Goal: Use online tool/utility: Use online tool/utility

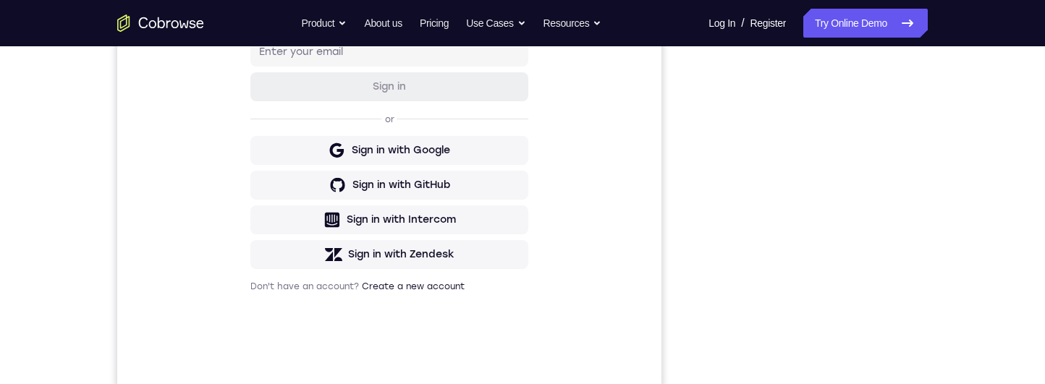
scroll to position [366, 0]
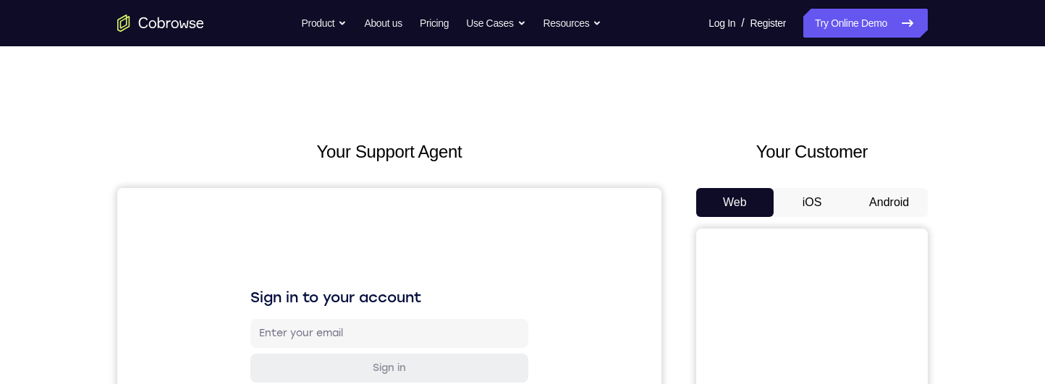
click at [896, 107] on button "Android" at bounding box center [888, 202] width 77 height 29
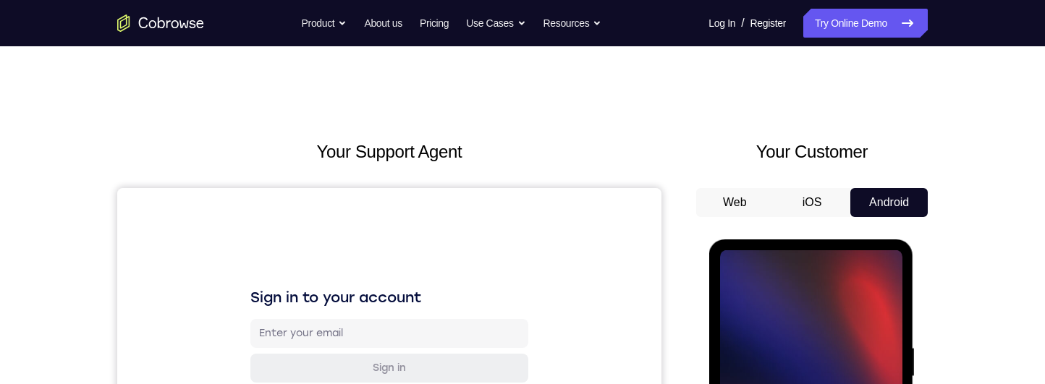
scroll to position [258, 0]
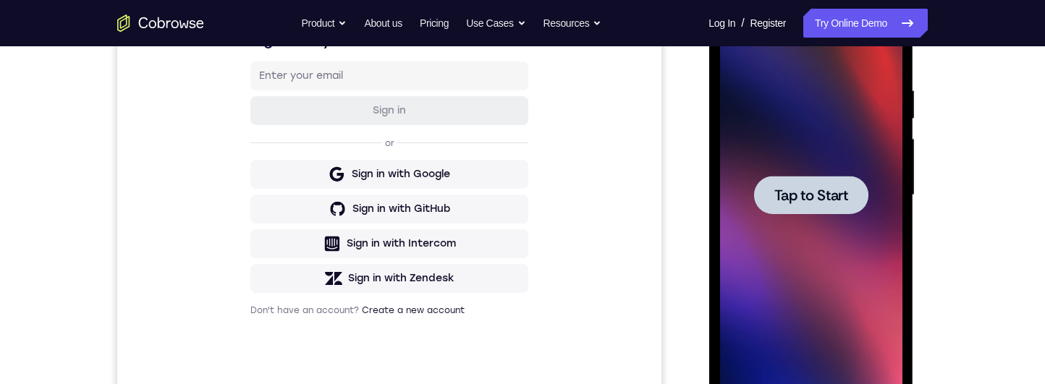
click at [780, 107] on div at bounding box center [810, 195] width 182 height 405
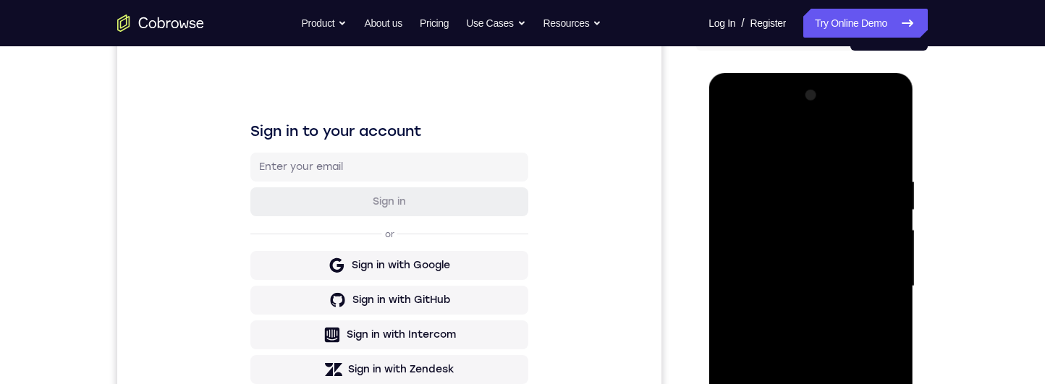
scroll to position [327, 0]
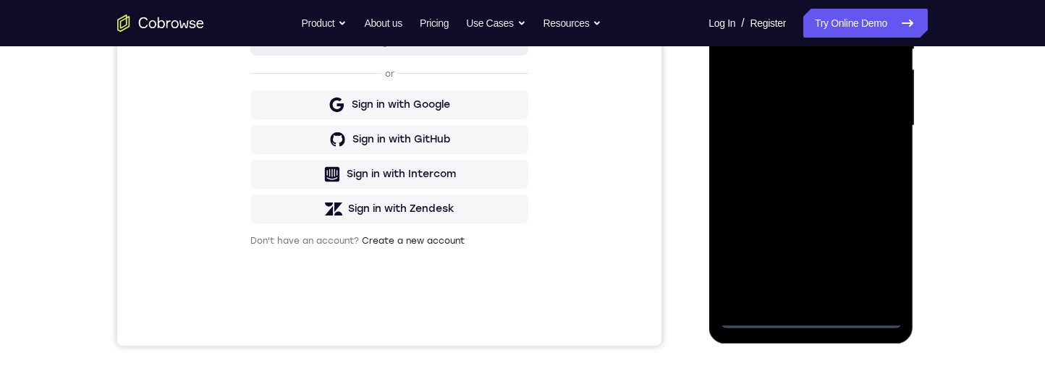
click at [810, 107] on div at bounding box center [810, 125] width 182 height 405
click at [881, 107] on div at bounding box center [810, 125] width 182 height 405
click at [815, 0] on div at bounding box center [810, 125] width 182 height 405
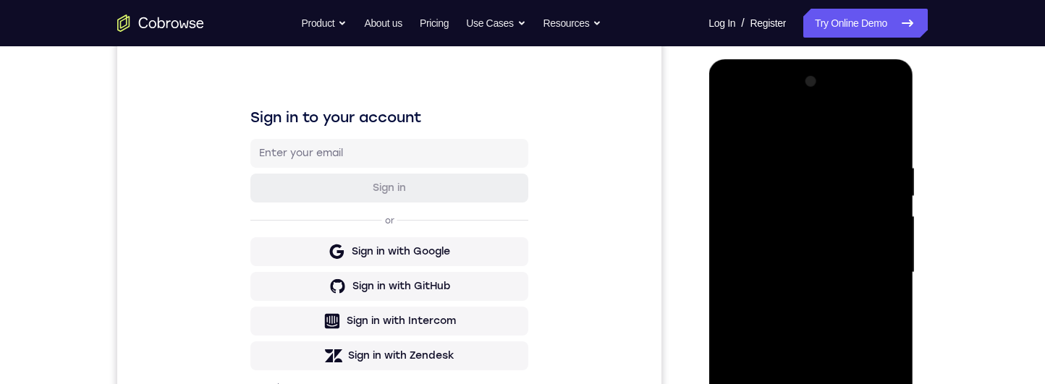
click at [871, 107] on div at bounding box center [810, 272] width 182 height 405
click at [796, 107] on div at bounding box center [810, 272] width 182 height 405
click at [801, 107] on div at bounding box center [810, 272] width 182 height 405
click at [829, 107] on div at bounding box center [810, 272] width 182 height 405
click at [879, 107] on div at bounding box center [810, 272] width 182 height 405
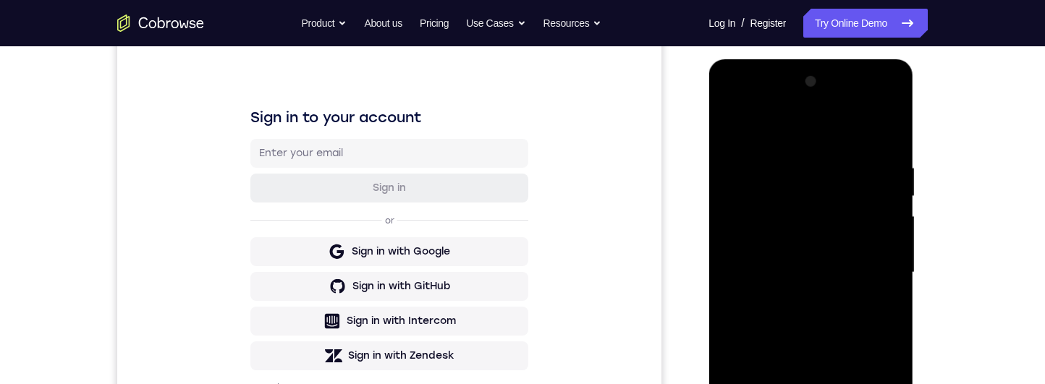
click at [867, 107] on div at bounding box center [810, 272] width 182 height 405
click at [841, 107] on div at bounding box center [810, 272] width 182 height 405
drag, startPoint x: 833, startPoint y: 345, endPoint x: 828, endPoint y: 280, distance: 65.3
click at [828, 107] on div at bounding box center [810, 272] width 182 height 405
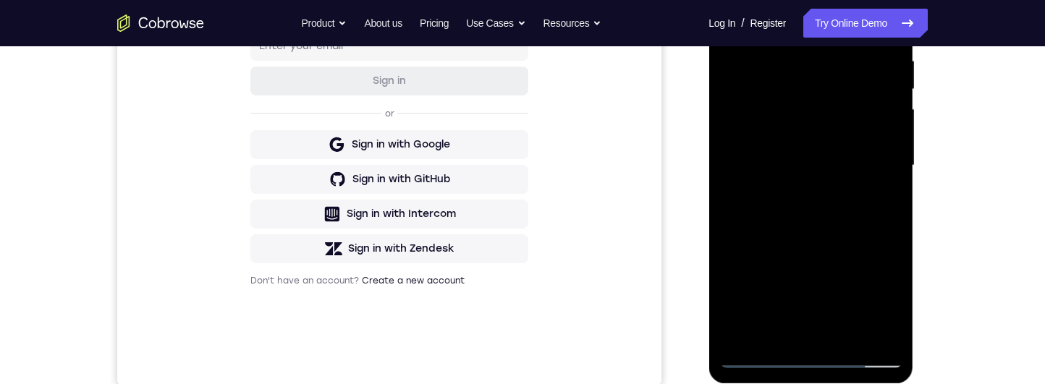
drag, startPoint x: 841, startPoint y: 274, endPoint x: 832, endPoint y: 145, distance: 129.1
click at [832, 107] on div at bounding box center [810, 165] width 182 height 405
drag, startPoint x: 833, startPoint y: 252, endPoint x: 836, endPoint y: 180, distance: 71.7
click at [836, 107] on div at bounding box center [810, 165] width 182 height 405
click at [891, 107] on div at bounding box center [810, 165] width 182 height 405
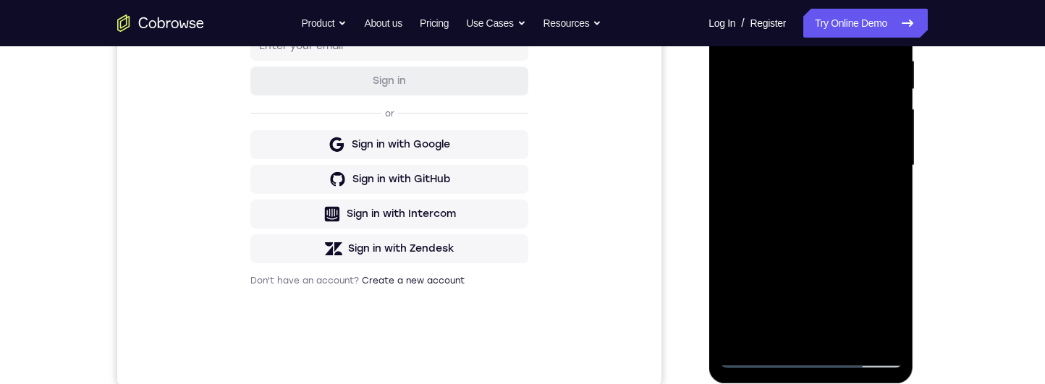
click at [891, 107] on div at bounding box center [810, 165] width 182 height 405
drag, startPoint x: 856, startPoint y: 248, endPoint x: 868, endPoint y: 171, distance: 77.7
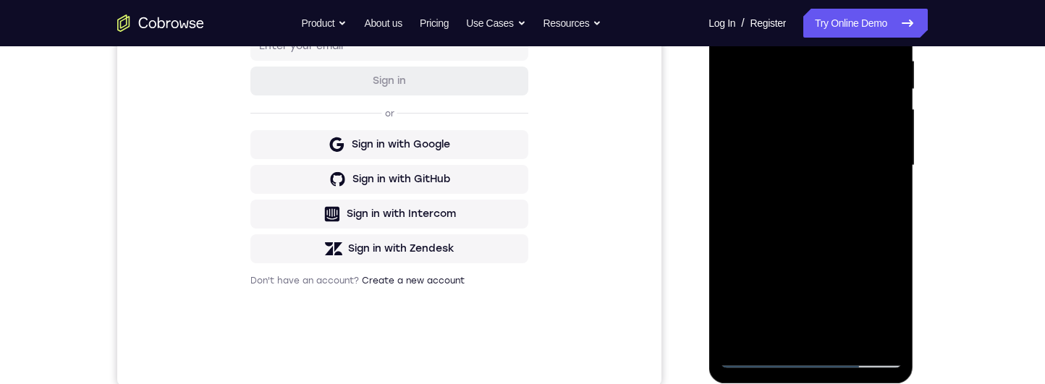
click at [868, 107] on div at bounding box center [810, 165] width 182 height 405
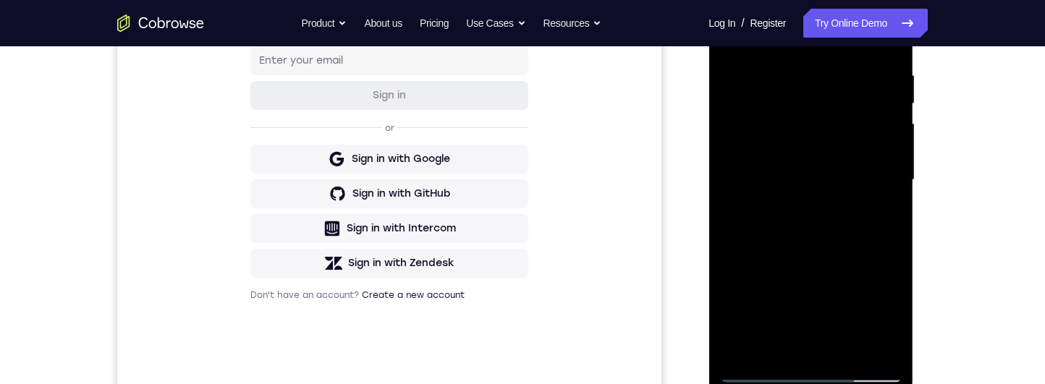
scroll to position [229, 0]
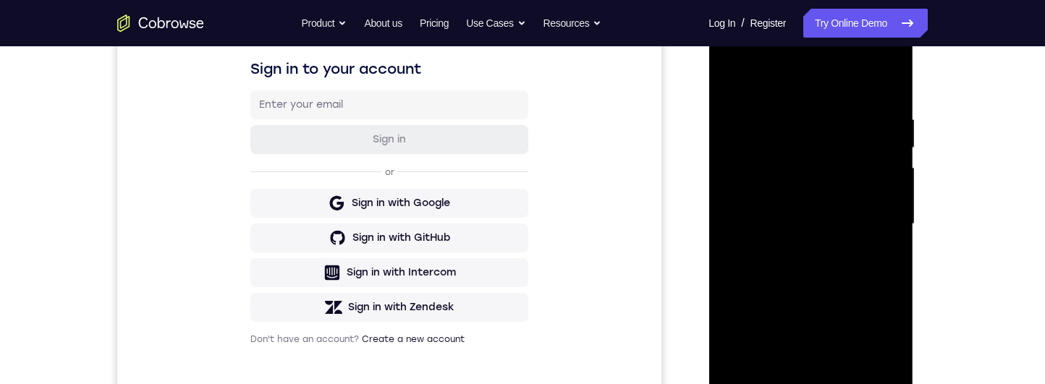
click at [748, 78] on div at bounding box center [810, 224] width 182 height 405
drag, startPoint x: 818, startPoint y: 137, endPoint x: 822, endPoint y: 192, distance: 55.1
click at [822, 107] on div at bounding box center [810, 224] width 182 height 405
click at [830, 107] on div at bounding box center [810, 224] width 182 height 405
click at [807, 107] on div at bounding box center [810, 224] width 182 height 405
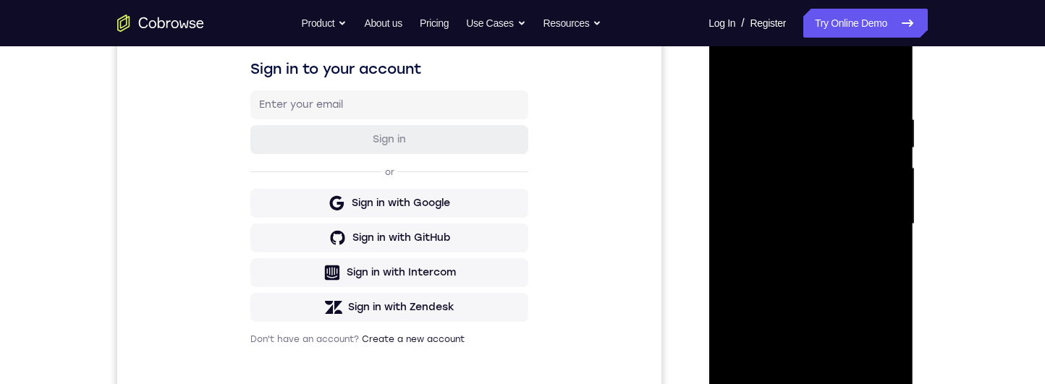
click at [734, 80] on div at bounding box center [810, 224] width 182 height 405
click at [814, 107] on div at bounding box center [810, 224] width 182 height 405
click at [734, 72] on div at bounding box center [810, 224] width 182 height 405
click at [777, 107] on div at bounding box center [810, 224] width 182 height 405
click at [734, 78] on div at bounding box center [810, 224] width 182 height 405
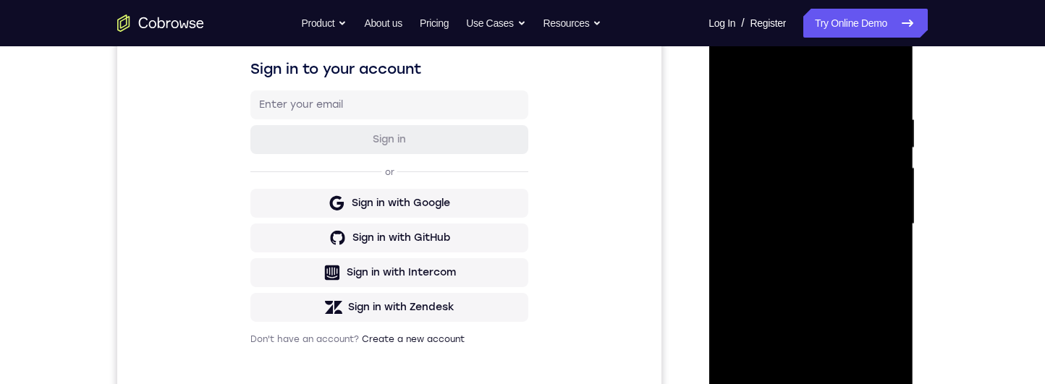
click at [763, 107] on div at bounding box center [810, 224] width 182 height 405
click at [786, 107] on div at bounding box center [810, 224] width 182 height 405
click at [739, 73] on div at bounding box center [810, 224] width 182 height 405
click at [750, 107] on div at bounding box center [810, 224] width 182 height 405
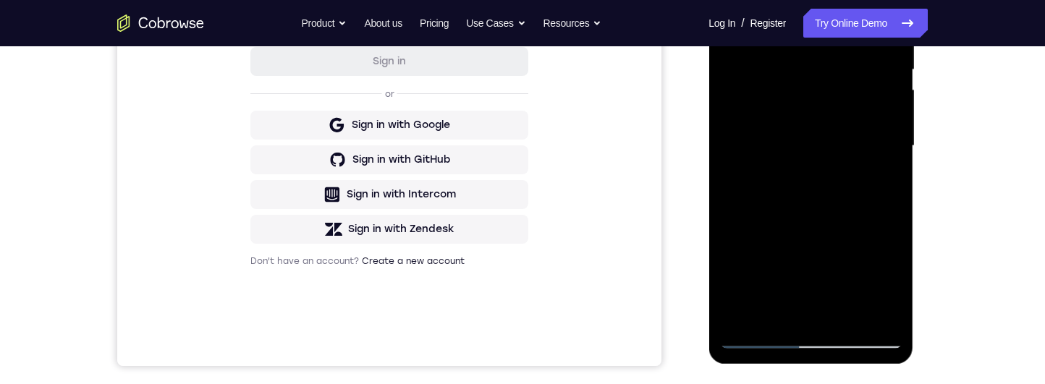
click at [745, 107] on div at bounding box center [810, 146] width 182 height 405
click at [796, 34] on div at bounding box center [810, 146] width 182 height 405
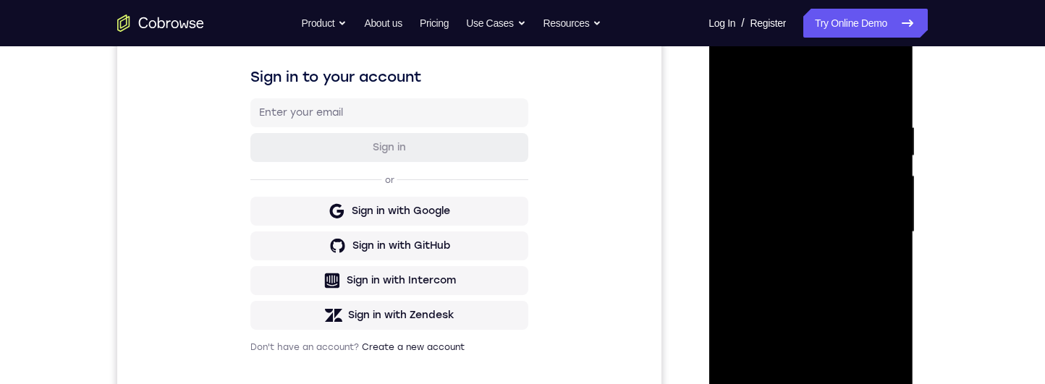
click at [865, 107] on div at bounding box center [810, 232] width 182 height 405
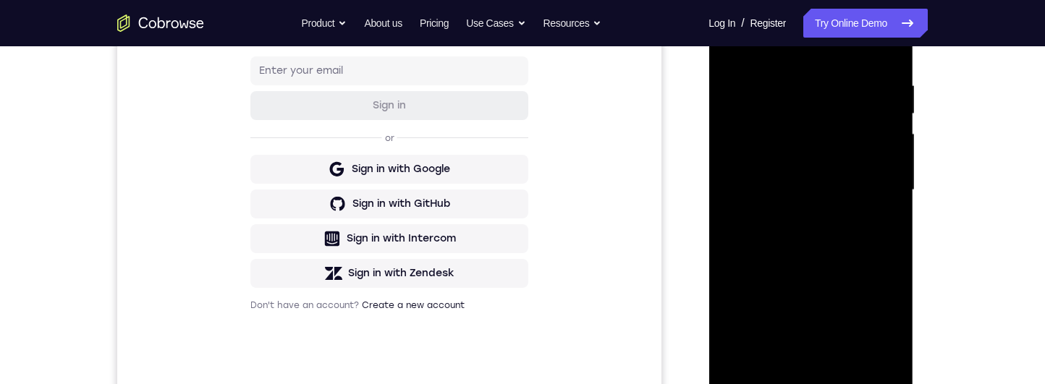
click at [870, 107] on div at bounding box center [810, 190] width 182 height 405
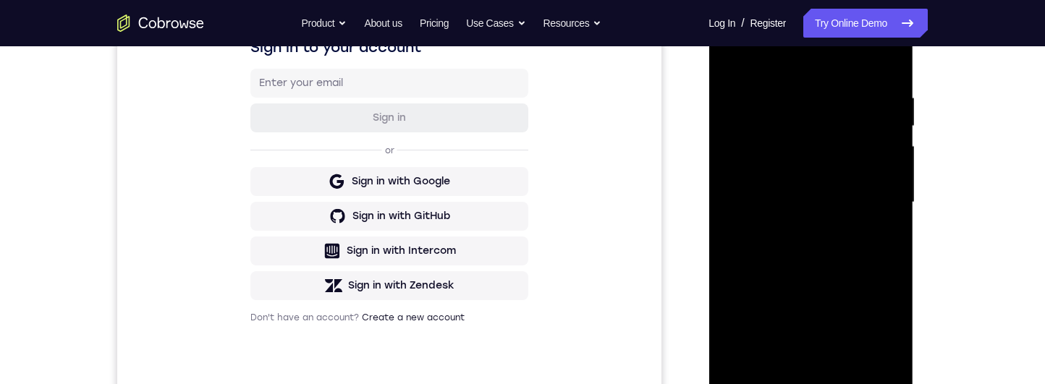
scroll to position [282, 0]
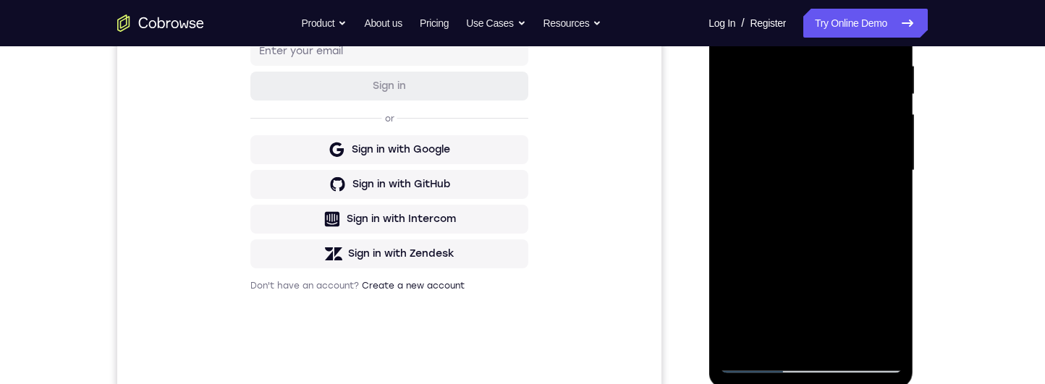
click at [876, 107] on div at bounding box center [810, 170] width 182 height 405
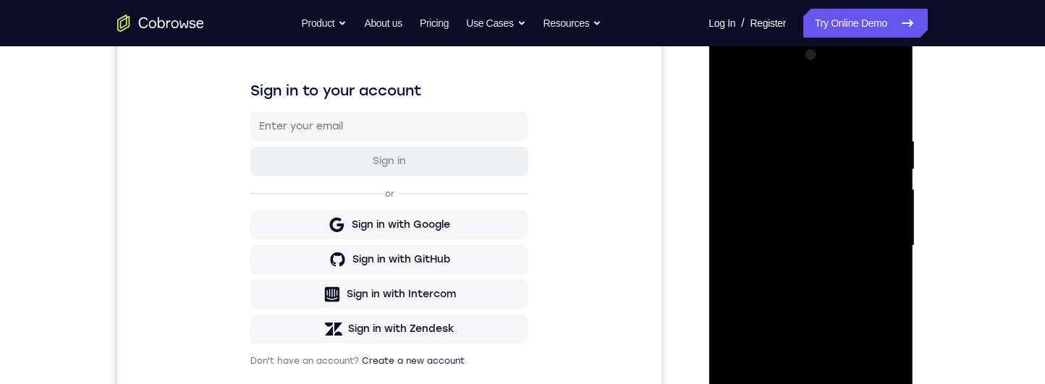
scroll to position [202, 0]
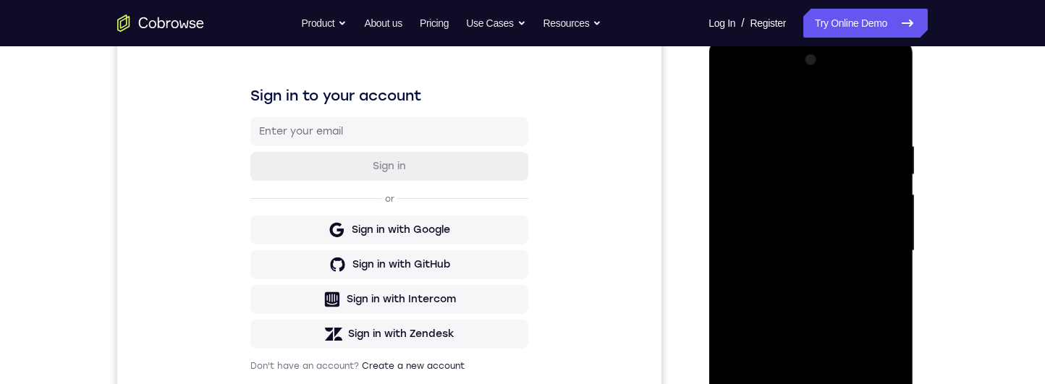
click at [888, 107] on div at bounding box center [810, 250] width 182 height 405
click at [847, 107] on div at bounding box center [810, 250] width 182 height 405
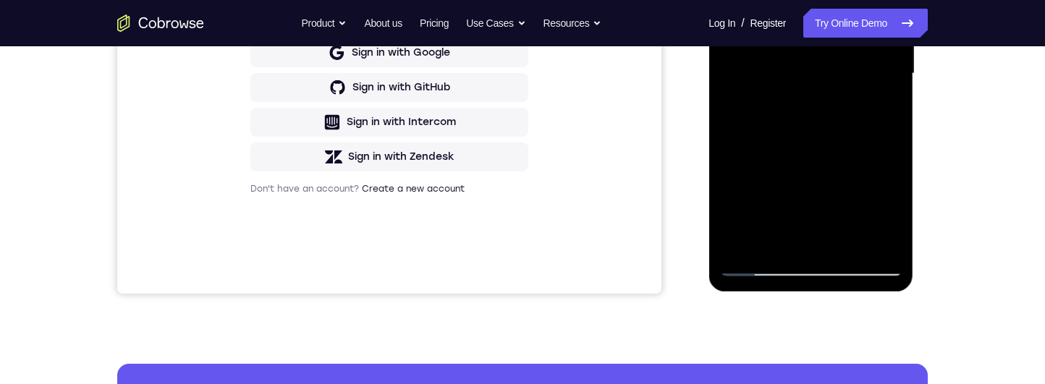
click at [832, 107] on div at bounding box center [810, 73] width 182 height 405
click at [915, 107] on html "Online web based iOS Simulators and Android Emulators. Run iPhone, iPad, Mobile…" at bounding box center [811, 77] width 206 height 434
drag, startPoint x: 797, startPoint y: 194, endPoint x: 810, endPoint y: 344, distance: 151.1
click at [810, 107] on html "Online web based iOS Simulators and Android Emulators. Run iPhone, iPad, Mobile…" at bounding box center [811, 77] width 206 height 434
drag, startPoint x: 820, startPoint y: 234, endPoint x: 825, endPoint y: 13, distance: 220.7
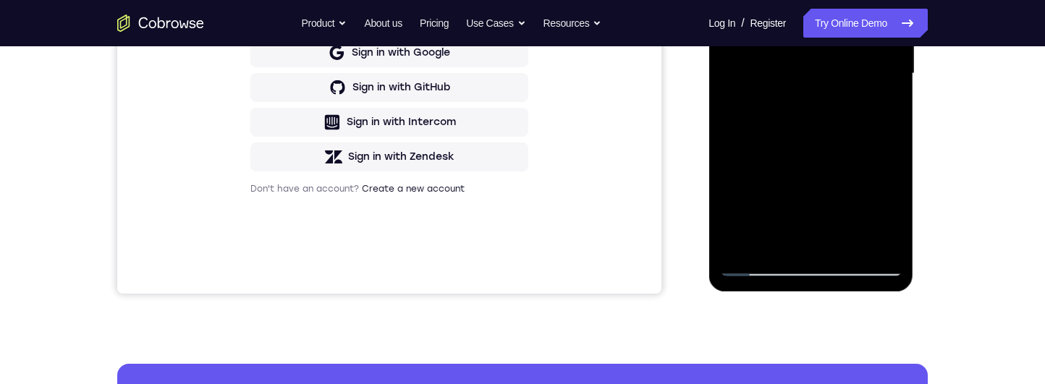
click at [827, 107] on div at bounding box center [810, 73] width 182 height 405
click at [800, 0] on div at bounding box center [810, 73] width 182 height 405
click at [886, 106] on div at bounding box center [810, 73] width 182 height 405
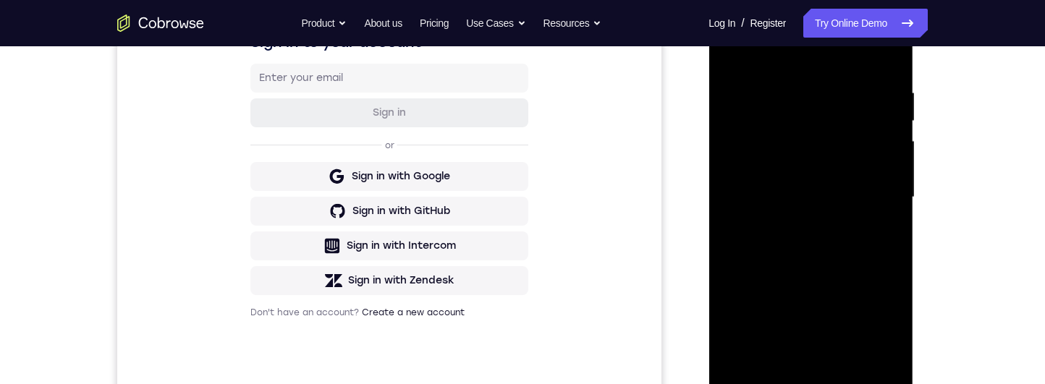
drag, startPoint x: 854, startPoint y: 244, endPoint x: 866, endPoint y: 371, distance: 127.9
click at [866, 107] on div at bounding box center [810, 197] width 182 height 405
click at [739, 51] on div at bounding box center [810, 197] width 182 height 405
drag, startPoint x: 787, startPoint y: 187, endPoint x: 790, endPoint y: 276, distance: 89.0
click at [790, 107] on div at bounding box center [810, 197] width 182 height 405
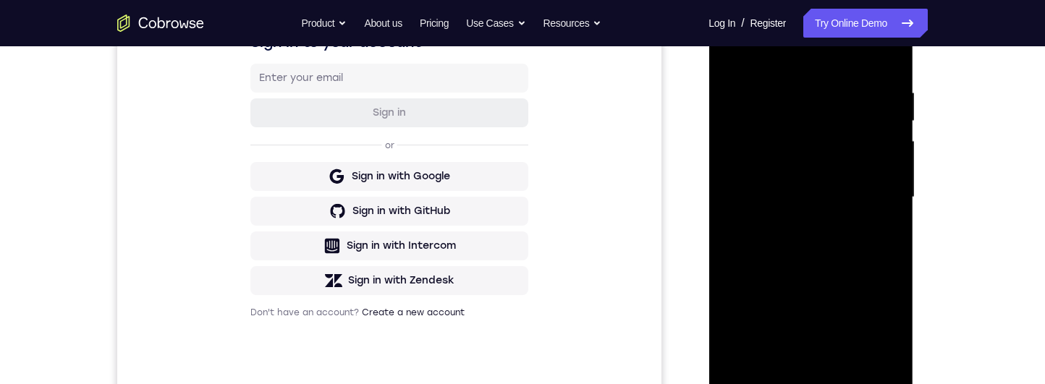
drag, startPoint x: 810, startPoint y: 223, endPoint x: 810, endPoint y: 294, distance: 71.6
click at [810, 107] on div at bounding box center [810, 197] width 182 height 405
click at [735, 51] on div at bounding box center [810, 197] width 182 height 405
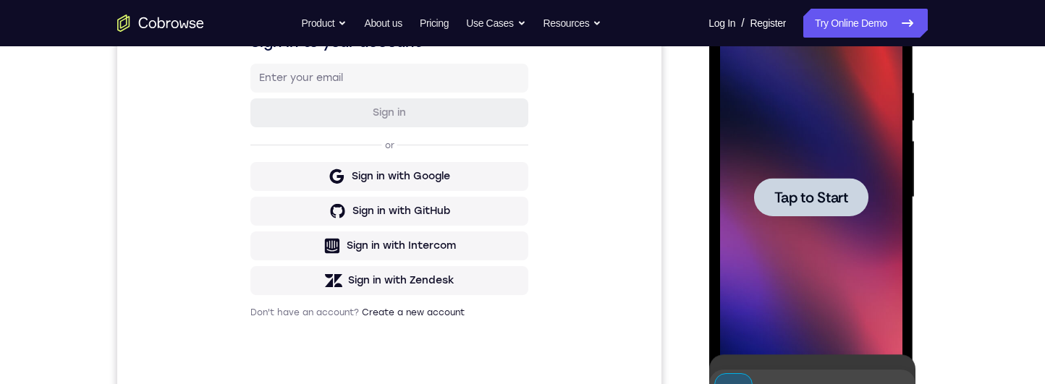
scroll to position [403, 0]
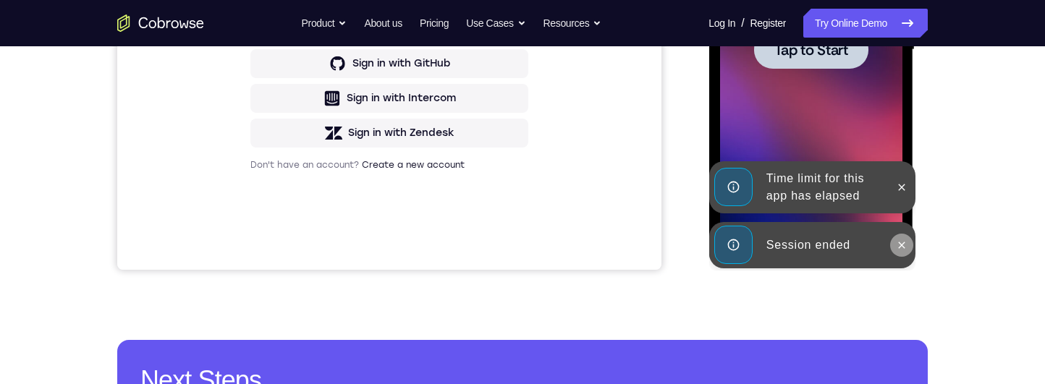
click at [891, 107] on button at bounding box center [900, 245] width 23 height 23
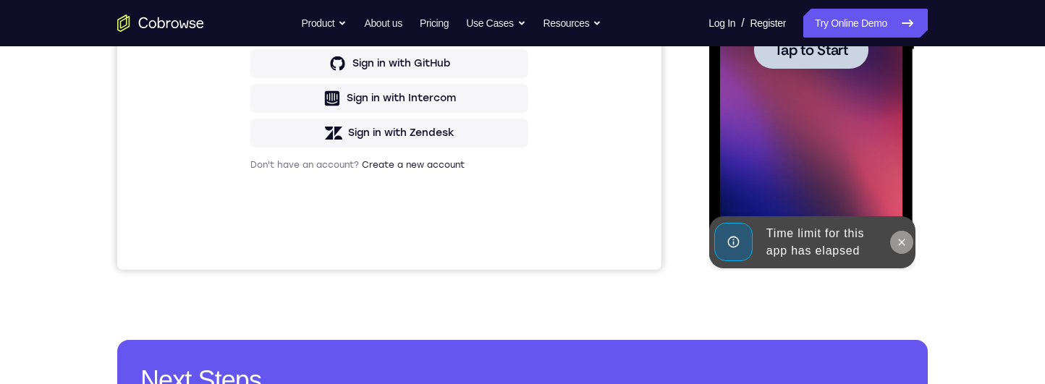
click at [902, 107] on button at bounding box center [900, 242] width 23 height 23
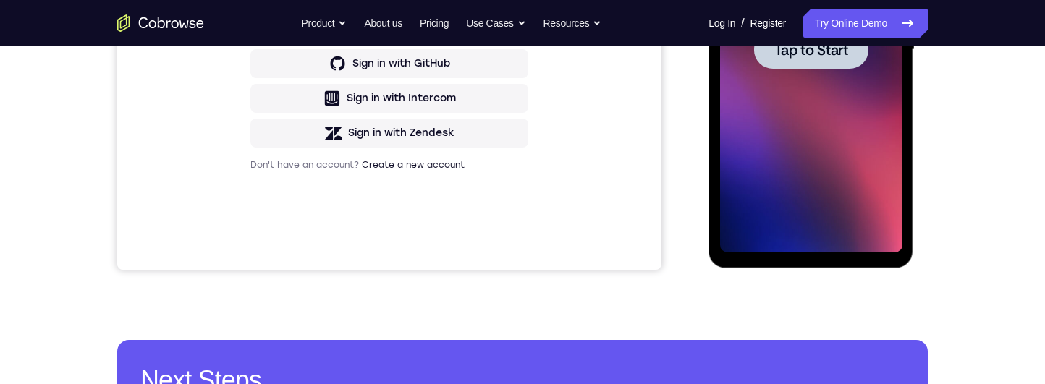
click at [834, 107] on div at bounding box center [810, 49] width 182 height 405
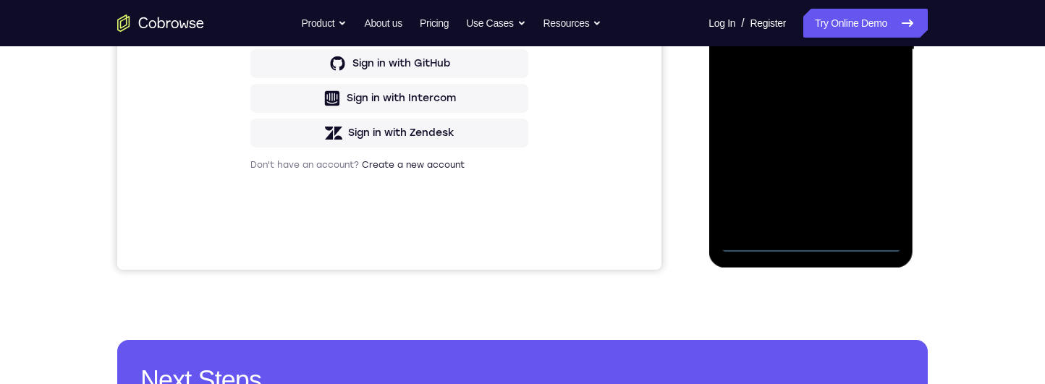
scroll to position [417, 0]
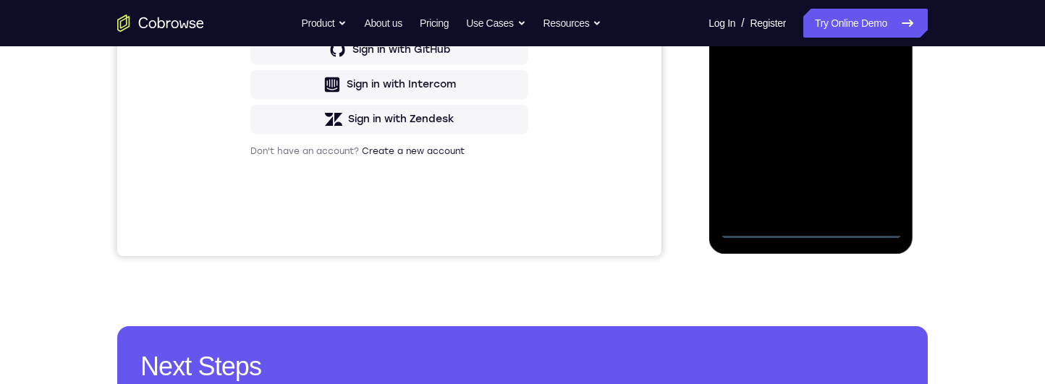
click at [809, 107] on div at bounding box center [810, 36] width 182 height 405
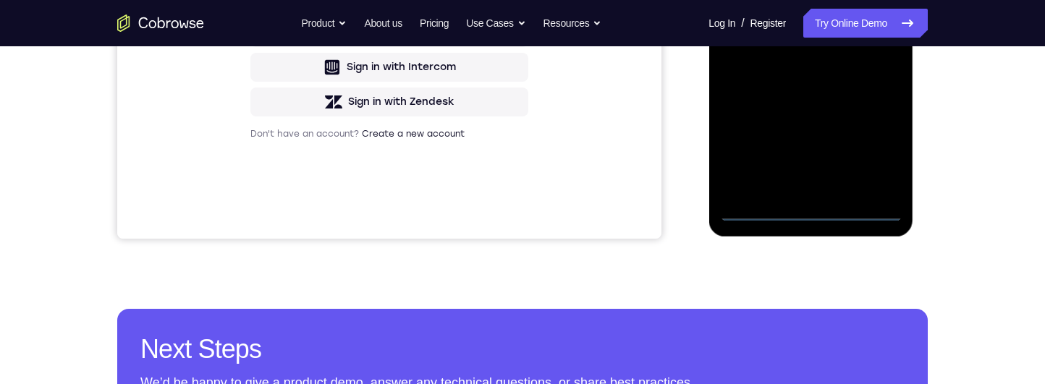
click at [872, 107] on div at bounding box center [810, 18] width 182 height 405
click at [852, 0] on div at bounding box center [810, 18] width 182 height 405
click at [873, 5] on div at bounding box center [810, 18] width 182 height 405
click at [795, 107] on div at bounding box center [810, 18] width 182 height 405
click at [765, 10] on div at bounding box center [810, 18] width 182 height 405
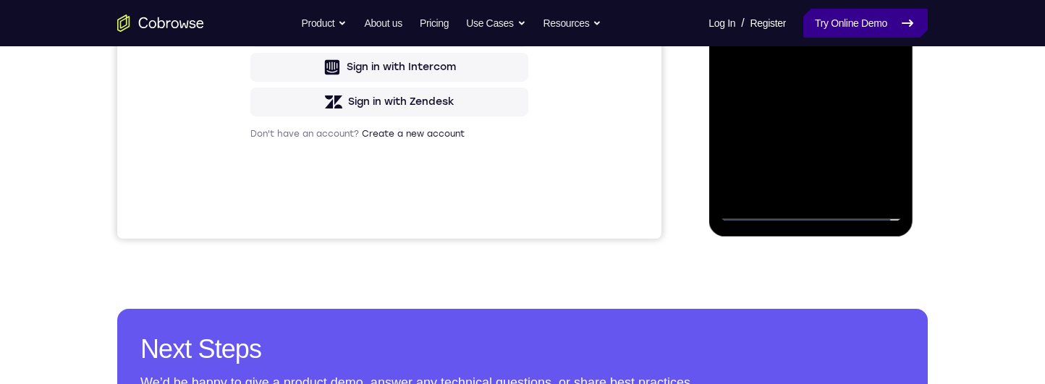
scroll to position [331, 0]
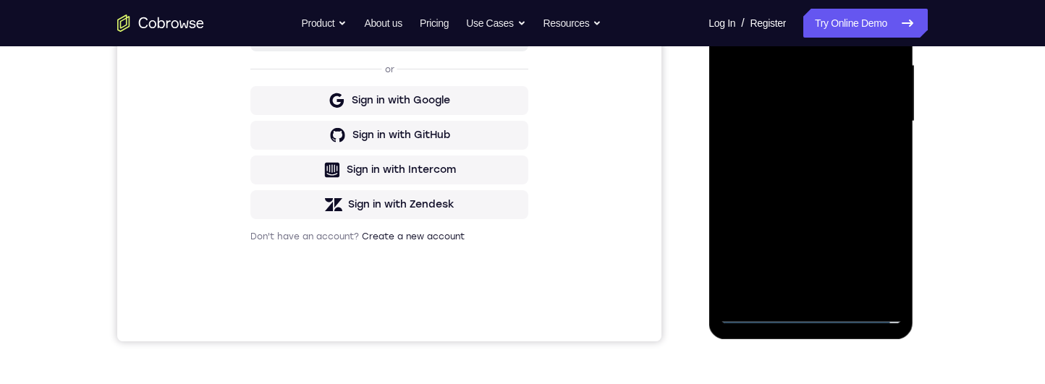
click at [784, 84] on div at bounding box center [810, 121] width 182 height 405
click at [877, 107] on div at bounding box center [810, 121] width 182 height 405
click at [788, 107] on div at bounding box center [810, 121] width 182 height 405
click at [794, 107] on div at bounding box center [810, 121] width 182 height 405
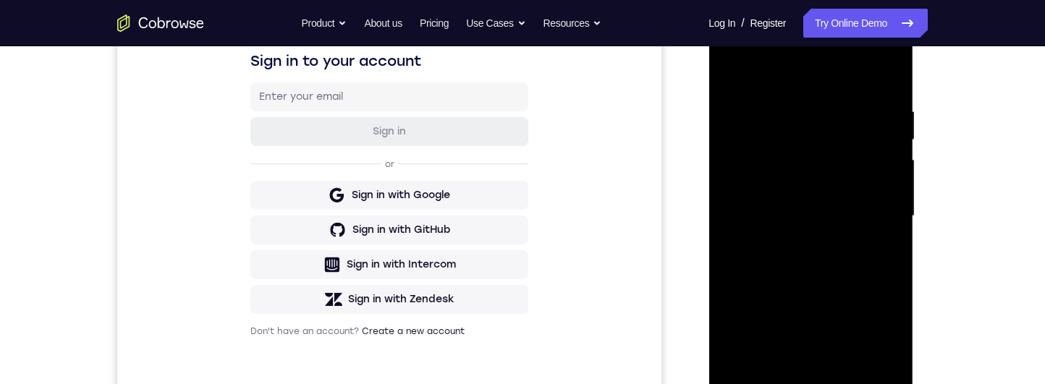
drag, startPoint x: 780, startPoint y: 103, endPoint x: 1493, endPoint y: 41, distance: 716.2
click at [780, 103] on div at bounding box center [810, 216] width 182 height 405
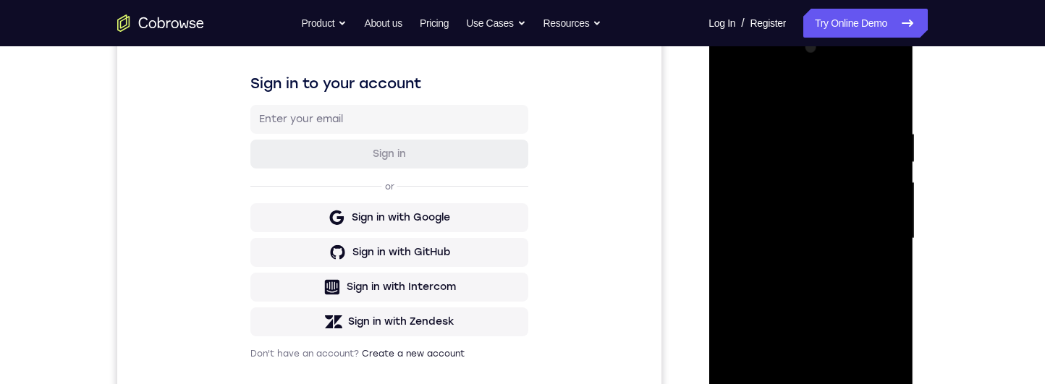
scroll to position [203, 0]
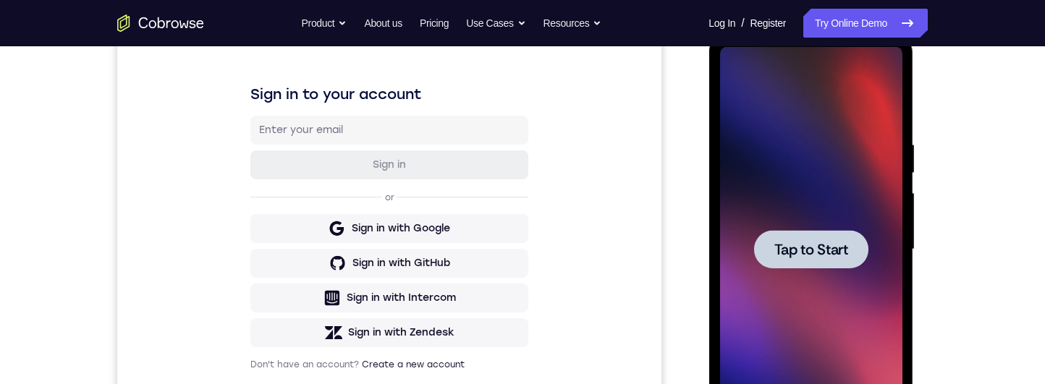
click at [799, 107] on div at bounding box center [810, 249] width 182 height 405
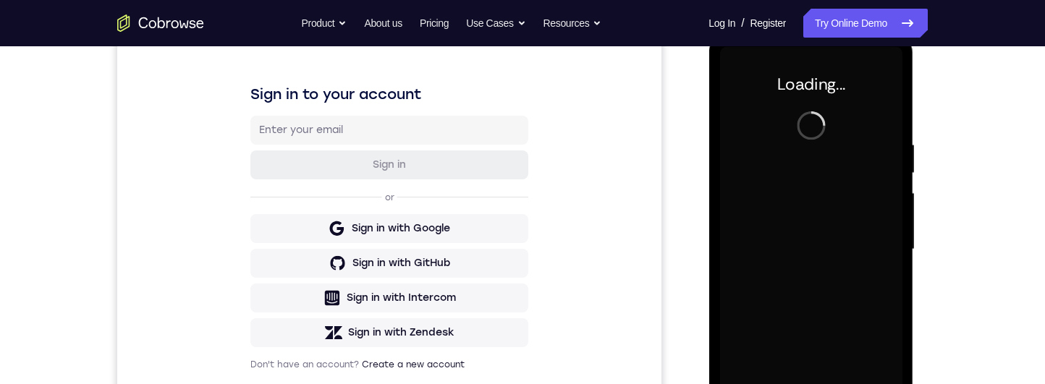
scroll to position [0, 0]
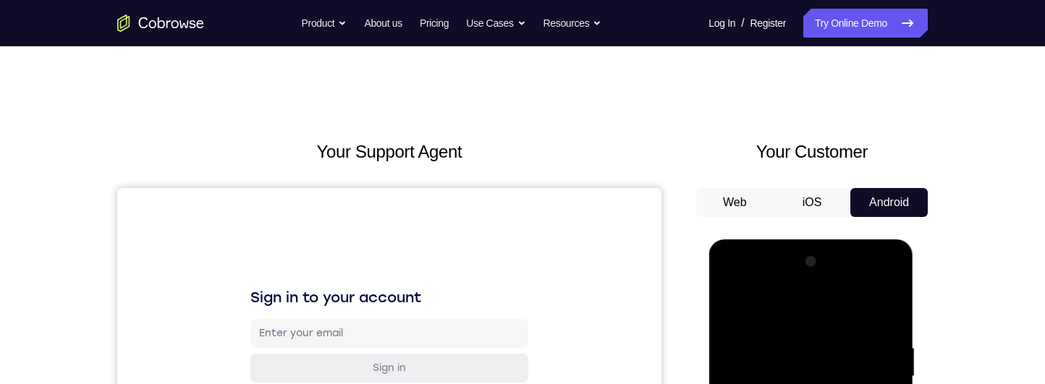
scroll to position [365, 0]
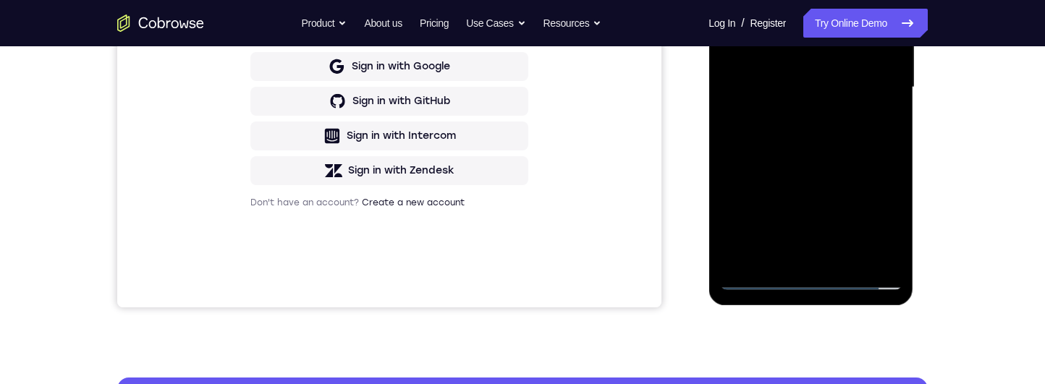
click at [815, 107] on div at bounding box center [810, 87] width 182 height 405
click at [878, 107] on div at bounding box center [810, 87] width 182 height 405
click at [823, 0] on div at bounding box center [810, 87] width 182 height 405
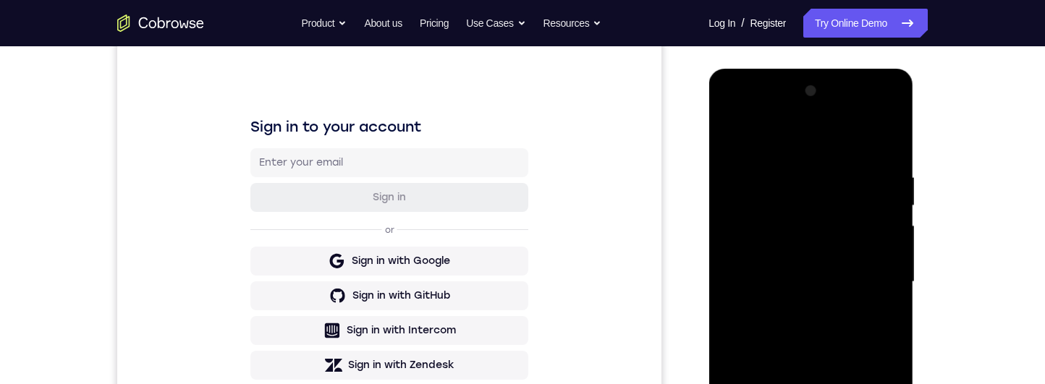
click at [864, 107] on div at bounding box center [810, 282] width 182 height 405
click at [791, 107] on div at bounding box center [810, 282] width 182 height 405
click at [823, 107] on div at bounding box center [810, 282] width 182 height 405
click at [813, 107] on div at bounding box center [810, 282] width 182 height 405
click at [875, 107] on div at bounding box center [810, 282] width 182 height 405
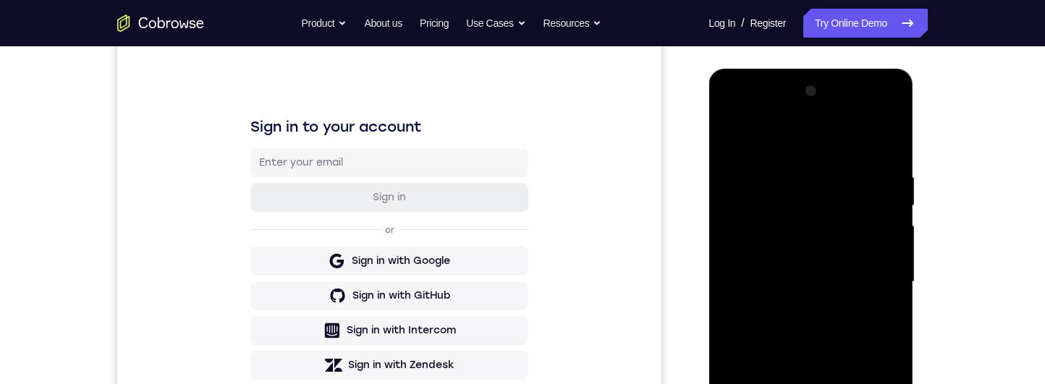
click at [868, 107] on div at bounding box center [810, 282] width 182 height 405
click at [873, 107] on div at bounding box center [810, 282] width 182 height 405
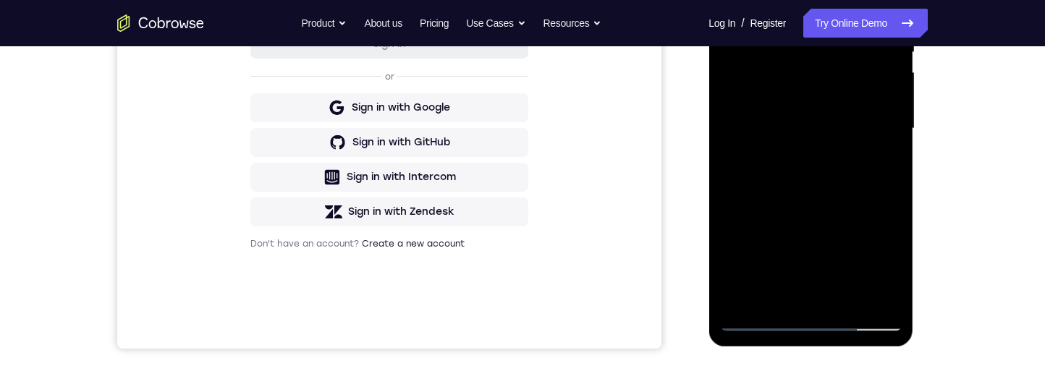
scroll to position [287, 0]
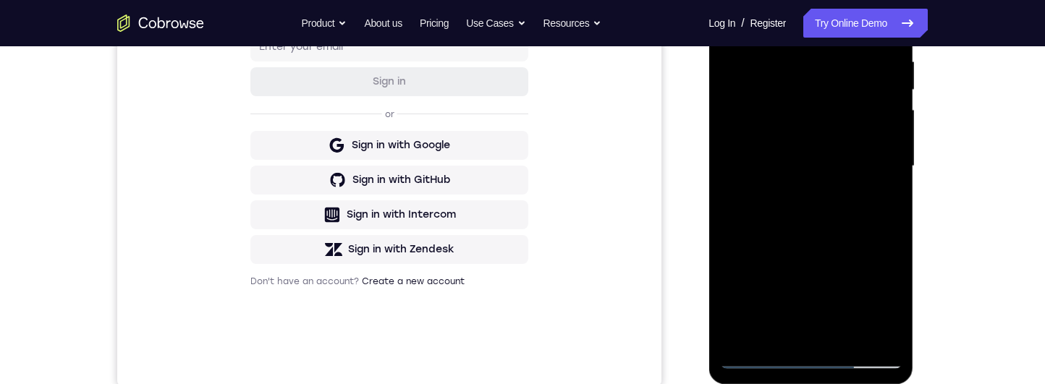
click at [892, 107] on div at bounding box center [810, 166] width 182 height 405
click at [896, 107] on div at bounding box center [810, 166] width 182 height 405
click at [899, 107] on div at bounding box center [810, 166] width 182 height 405
click at [896, 107] on div at bounding box center [810, 166] width 182 height 405
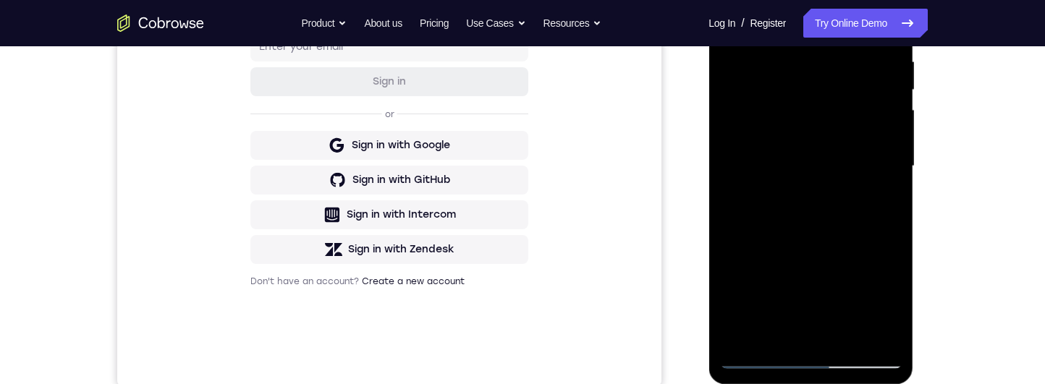
click at [883, 107] on div at bounding box center [810, 166] width 182 height 405
click at [895, 107] on div at bounding box center [810, 166] width 182 height 405
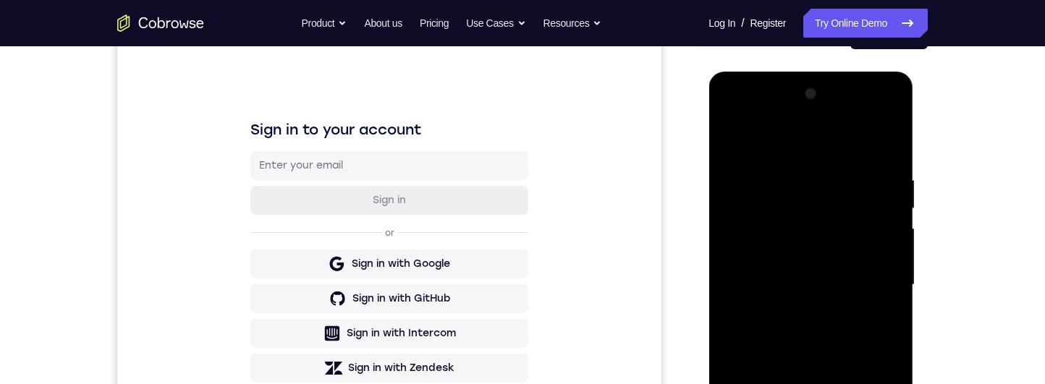
scroll to position [344, 0]
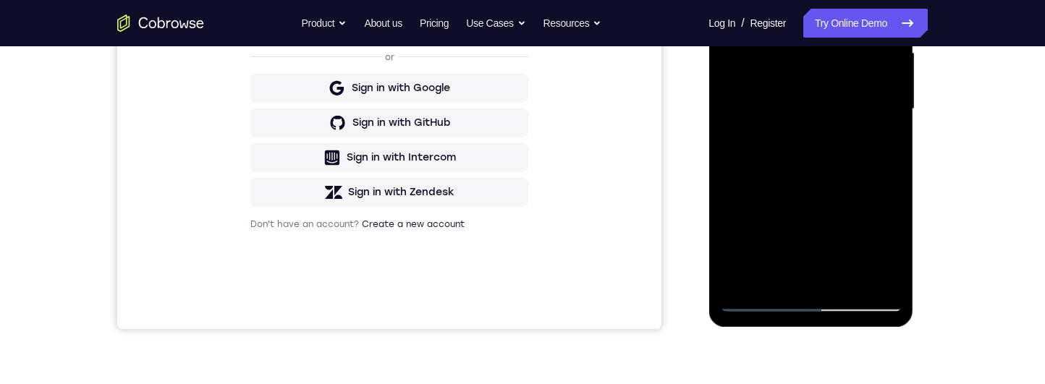
click at [747, 107] on div at bounding box center [810, 109] width 182 height 405
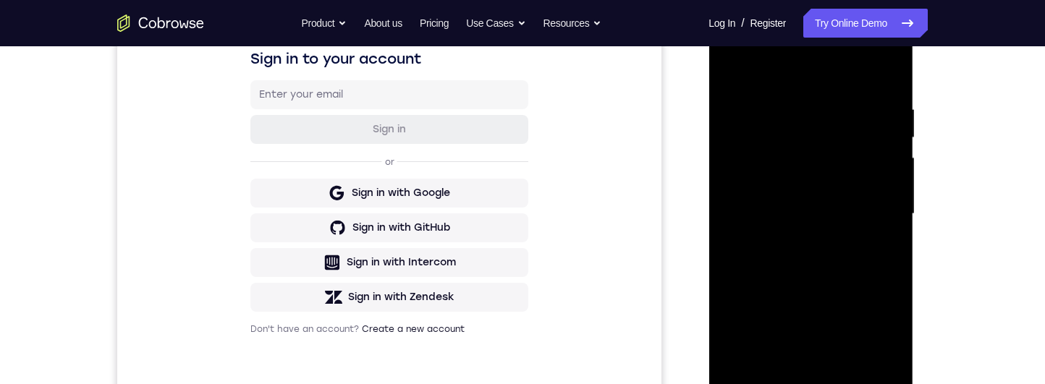
click at [793, 103] on div at bounding box center [810, 214] width 182 height 405
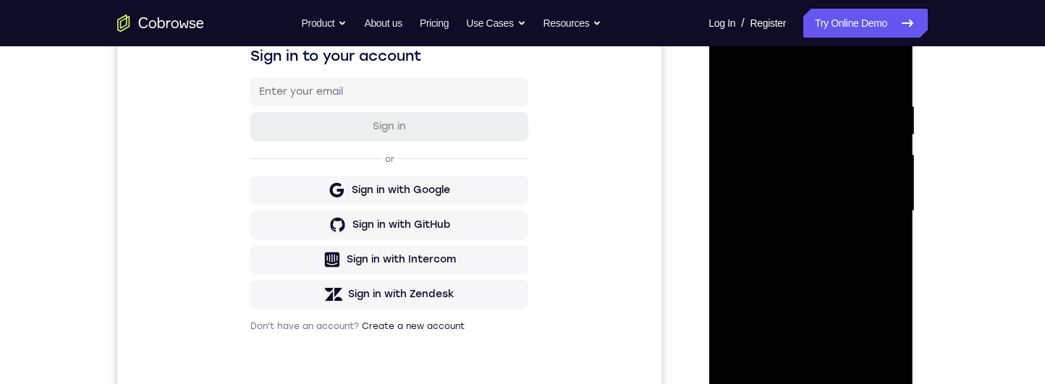
scroll to position [286, 0]
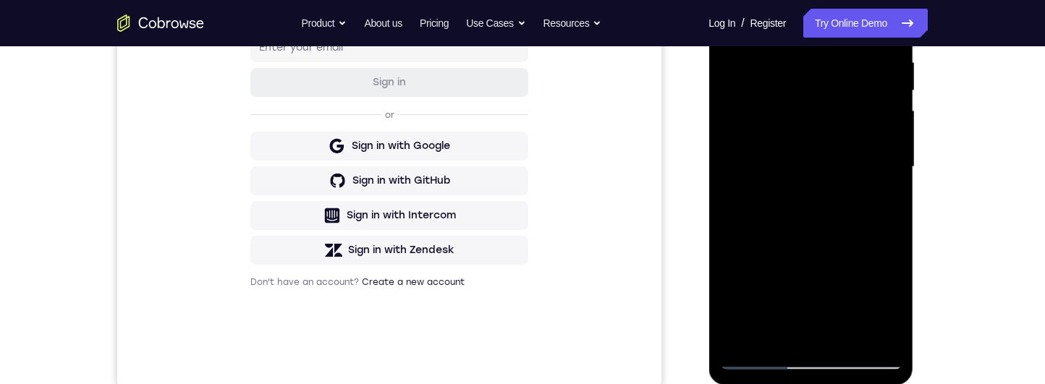
click at [873, 107] on div at bounding box center [810, 167] width 182 height 405
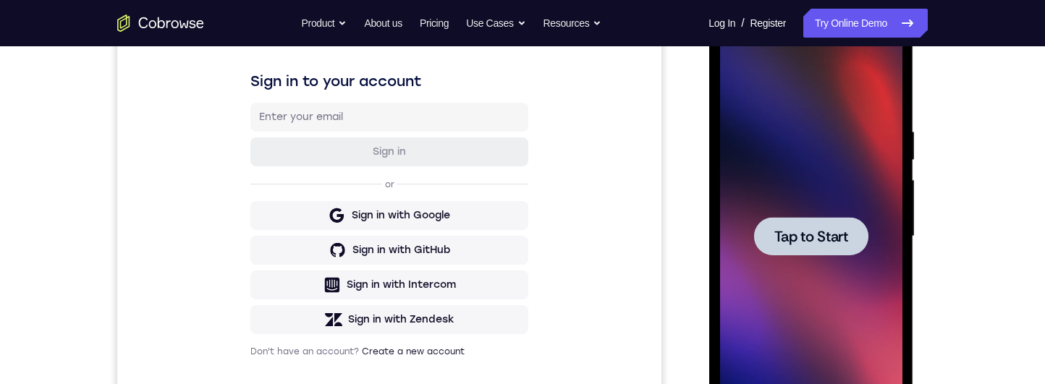
scroll to position [0, 0]
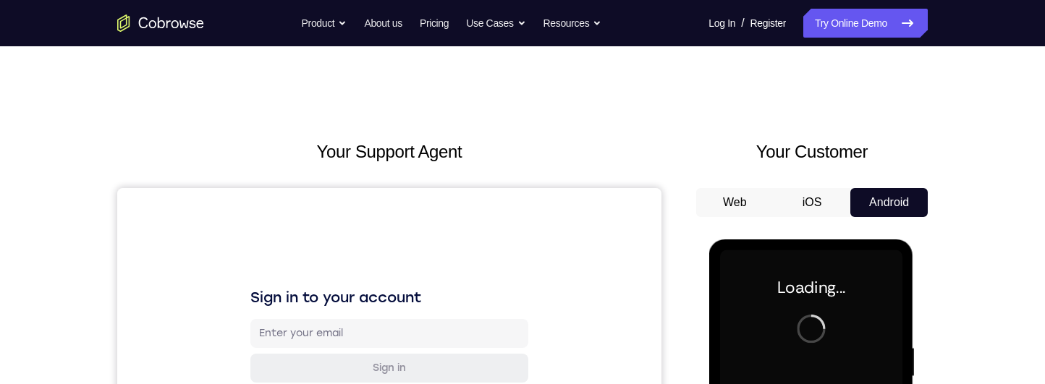
scroll to position [136, 0]
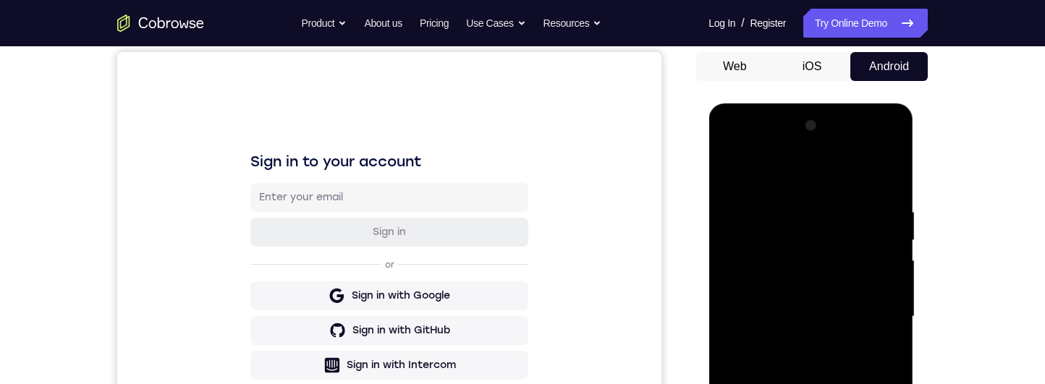
click at [813, 107] on div at bounding box center [810, 316] width 182 height 405
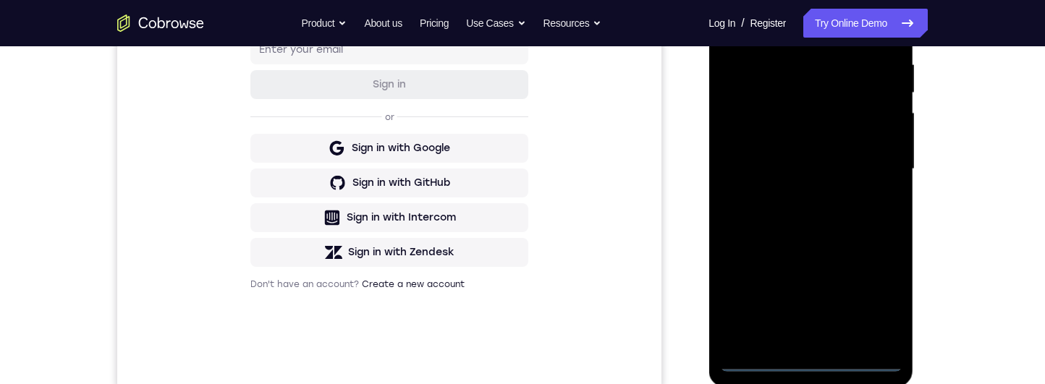
click at [867, 107] on div at bounding box center [810, 169] width 182 height 405
click at [857, 20] on div at bounding box center [810, 169] width 182 height 405
click at [878, 107] on div at bounding box center [810, 169] width 182 height 405
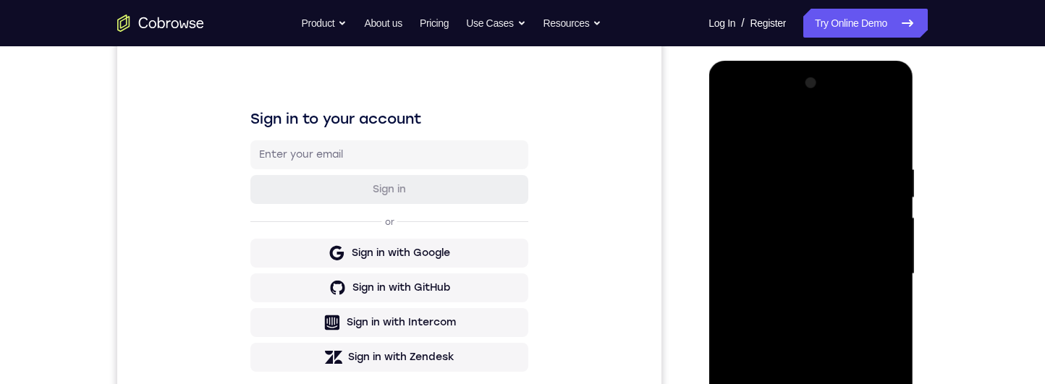
click at [799, 107] on div at bounding box center [810, 274] width 182 height 405
click at [791, 107] on div at bounding box center [810, 274] width 182 height 405
click at [760, 107] on div at bounding box center [810, 274] width 182 height 405
click at [874, 107] on div at bounding box center [810, 274] width 182 height 405
click at [878, 107] on div at bounding box center [810, 274] width 182 height 405
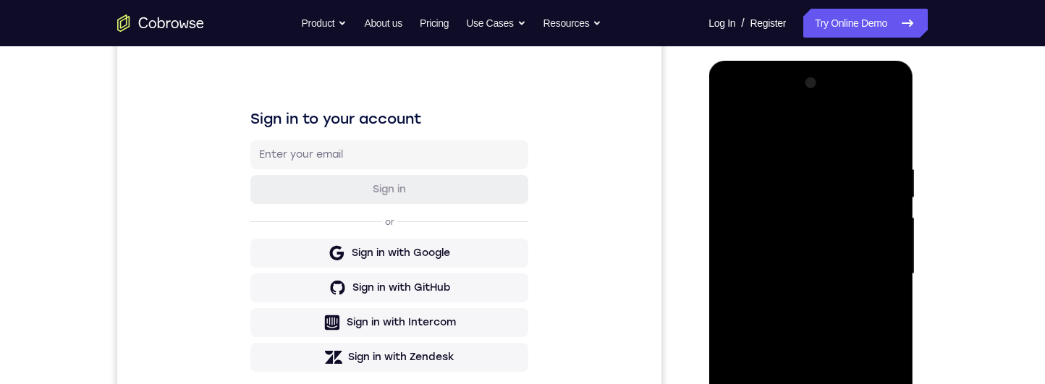
click at [873, 107] on div at bounding box center [810, 274] width 182 height 405
click at [815, 107] on div at bounding box center [810, 274] width 182 height 405
drag, startPoint x: 813, startPoint y: 126, endPoint x: 896, endPoint y: 269, distance: 165.7
click at [915, 107] on html "Online web based iOS Simulators and Android Emulators. Run iPhone, iPad, Mobile…" at bounding box center [811, 278] width 206 height 434
click at [859, 107] on div at bounding box center [810, 274] width 182 height 405
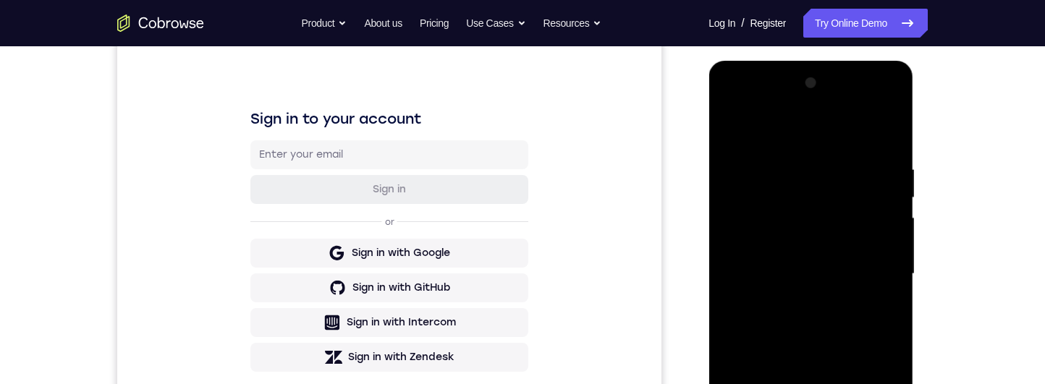
click at [848, 107] on div at bounding box center [810, 274] width 182 height 405
click at [823, 107] on div at bounding box center [810, 274] width 182 height 405
drag, startPoint x: 814, startPoint y: 389, endPoint x: 818, endPoint y: 278, distance: 111.5
click at [818, 107] on div at bounding box center [810, 274] width 182 height 405
drag, startPoint x: 820, startPoint y: 444, endPoint x: 820, endPoint y: 373, distance: 70.9
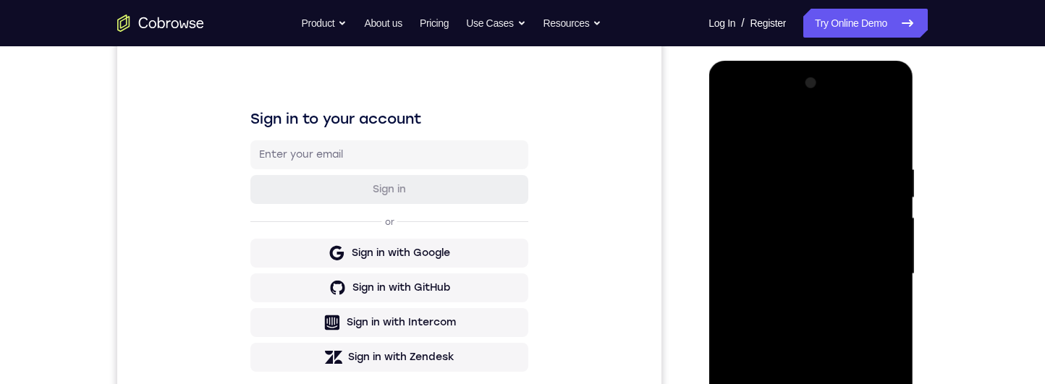
click at [820, 107] on div at bounding box center [810, 274] width 182 height 405
click at [794, 107] on div at bounding box center [810, 274] width 182 height 405
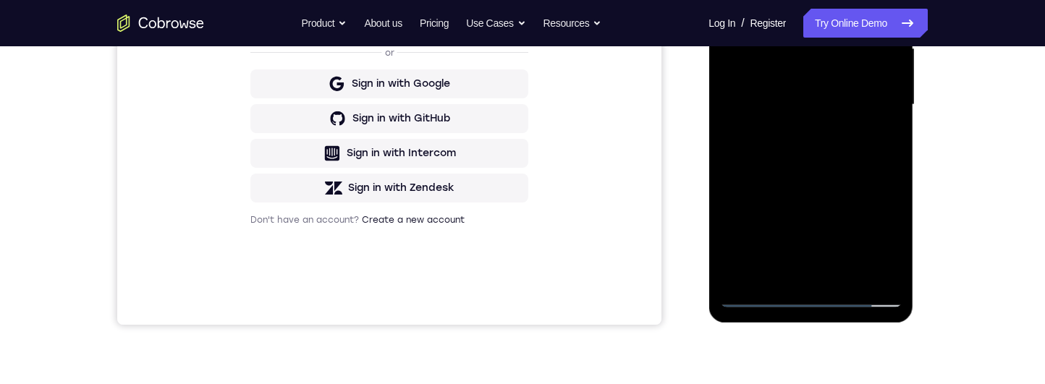
click at [750, 107] on div at bounding box center [810, 104] width 182 height 405
click at [901, 107] on div at bounding box center [810, 104] width 182 height 405
click at [899, 107] on div at bounding box center [810, 104] width 182 height 405
click at [900, 107] on div at bounding box center [810, 104] width 182 height 405
click at [898, 107] on div at bounding box center [810, 104] width 182 height 405
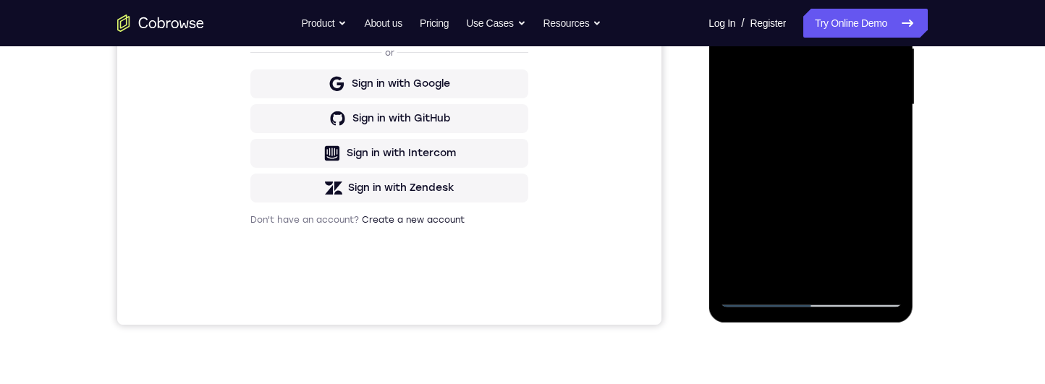
click at [883, 107] on div at bounding box center [810, 104] width 182 height 405
click at [884, 107] on div at bounding box center [810, 104] width 182 height 405
click at [885, 107] on div at bounding box center [810, 104] width 182 height 405
click at [877, 107] on div at bounding box center [810, 104] width 182 height 405
click at [884, 107] on div at bounding box center [810, 104] width 182 height 405
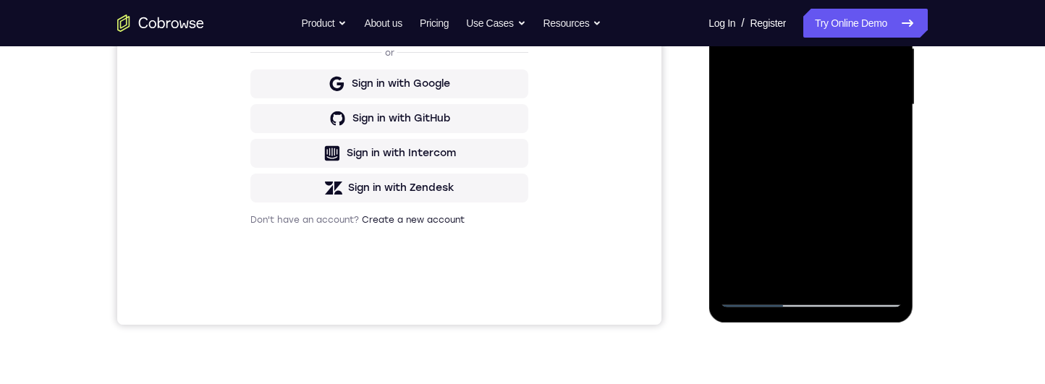
click at [762, 107] on div at bounding box center [810, 104] width 182 height 405
click at [758, 107] on div at bounding box center [810, 104] width 182 height 405
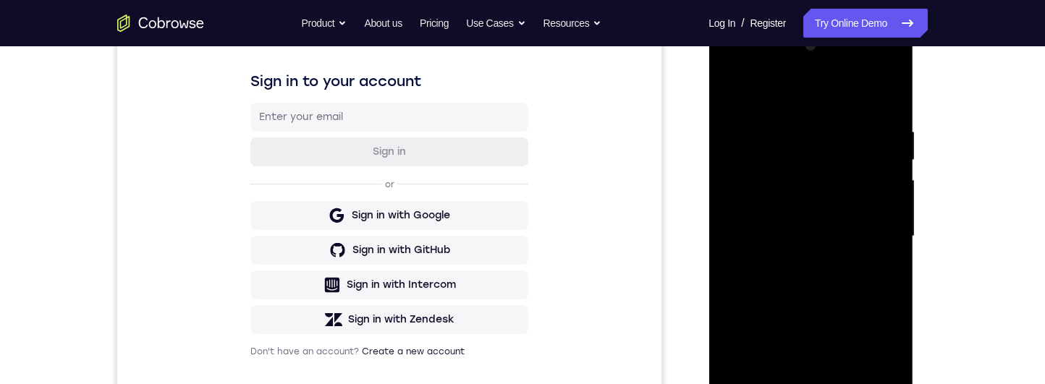
click at [792, 107] on div at bounding box center [810, 236] width 182 height 405
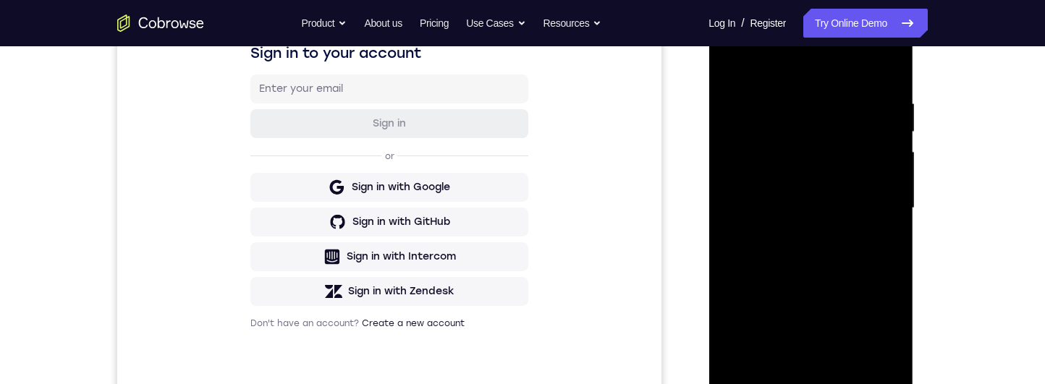
scroll to position [263, 0]
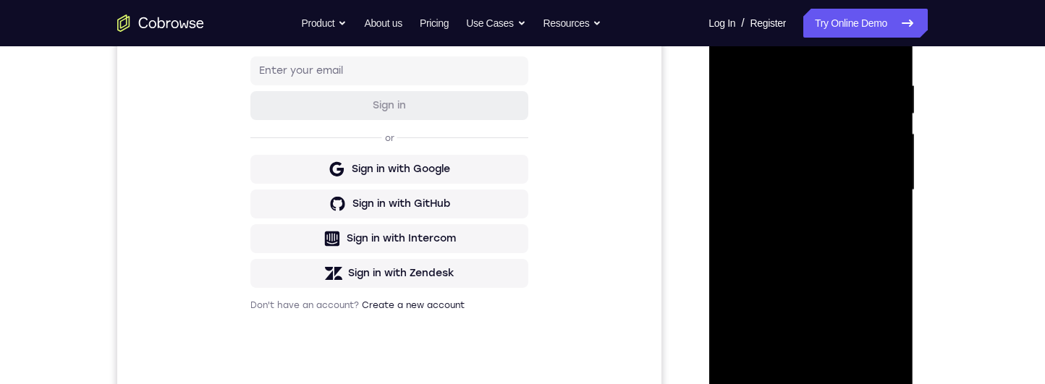
click at [763, 107] on div at bounding box center [810, 190] width 182 height 405
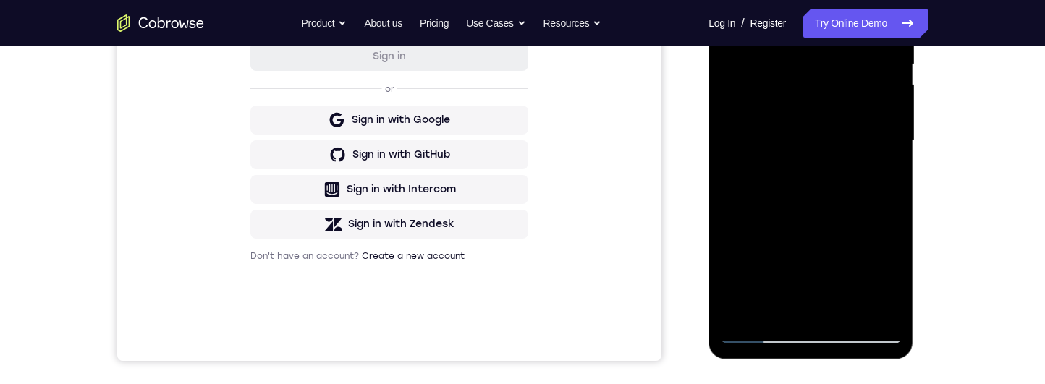
click at [894, 107] on div at bounding box center [810, 141] width 182 height 405
click at [893, 107] on div at bounding box center [810, 141] width 182 height 405
click at [891, 107] on div at bounding box center [810, 141] width 182 height 405
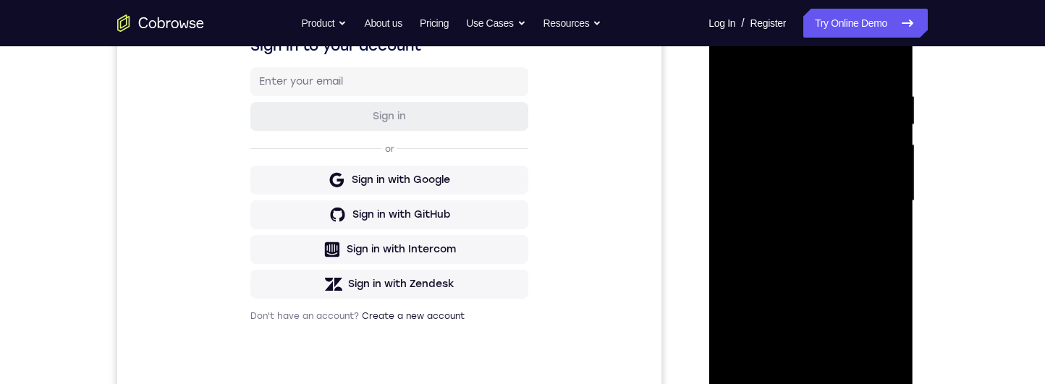
click at [736, 58] on div at bounding box center [810, 201] width 182 height 405
click at [744, 107] on div at bounding box center [810, 201] width 182 height 405
click at [789, 85] on div at bounding box center [810, 201] width 182 height 405
click at [888, 107] on div at bounding box center [810, 201] width 182 height 405
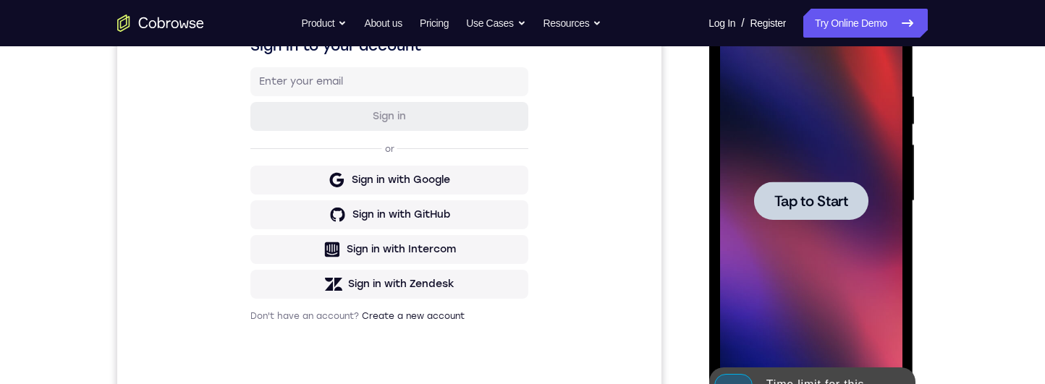
click at [870, 107] on div at bounding box center [810, 201] width 182 height 405
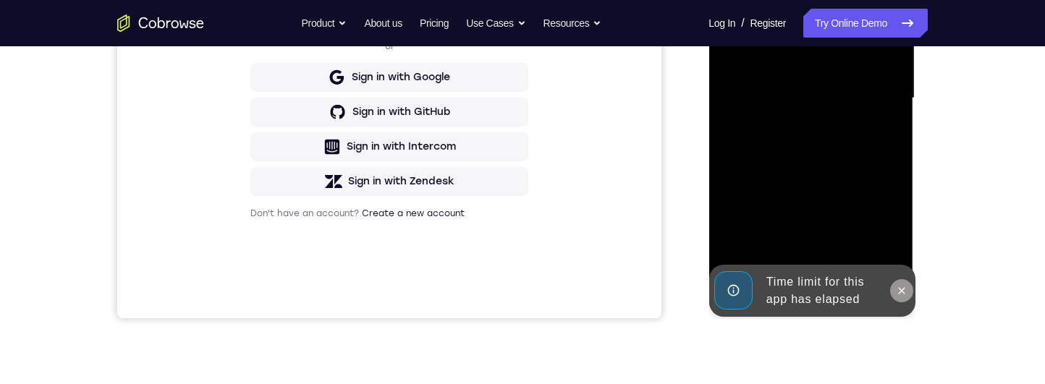
click at [898, 107] on button at bounding box center [900, 290] width 23 height 23
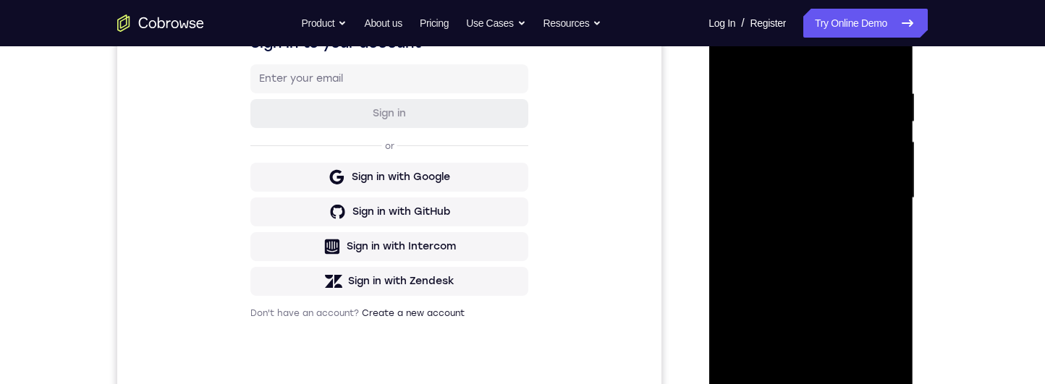
scroll to position [308, 0]
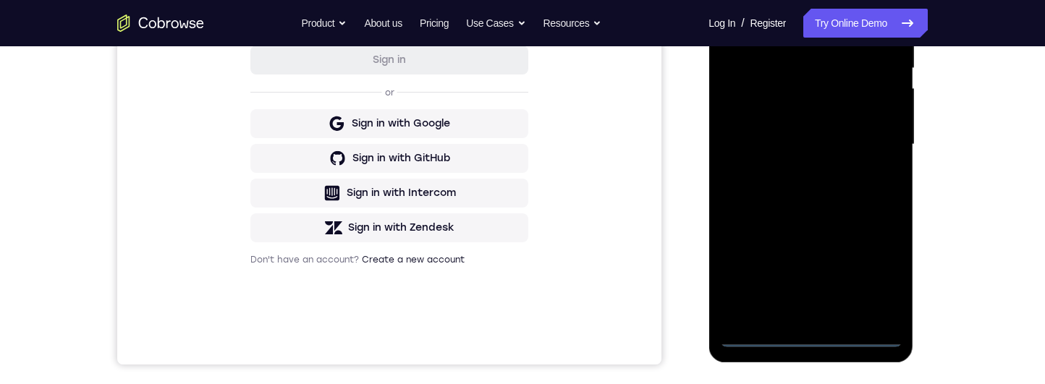
click at [814, 107] on div at bounding box center [810, 144] width 182 height 405
click at [894, 107] on div at bounding box center [810, 144] width 182 height 405
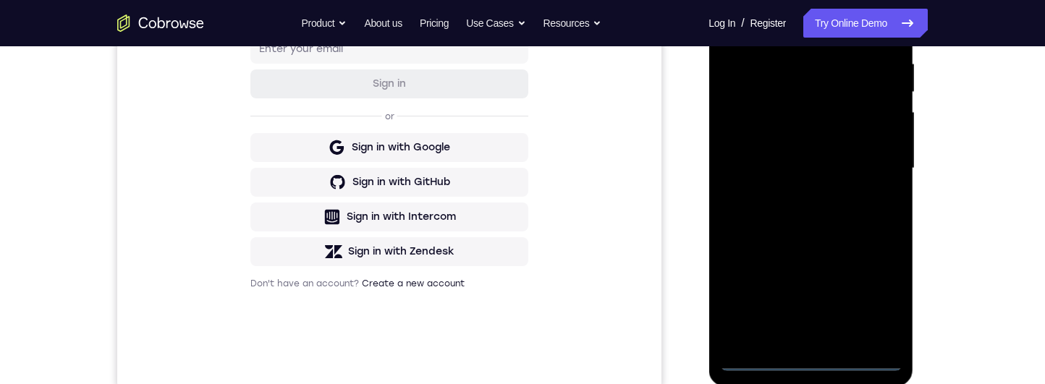
click at [884, 107] on div at bounding box center [810, 168] width 182 height 405
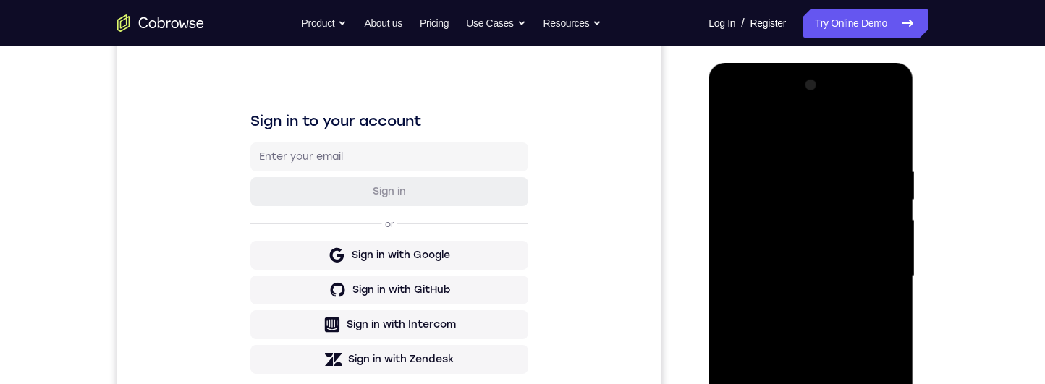
scroll to position [175, 0]
click at [839, 107] on div at bounding box center [810, 277] width 182 height 405
click at [881, 107] on div at bounding box center [810, 277] width 182 height 405
click at [792, 107] on div at bounding box center [810, 277] width 182 height 405
click at [815, 107] on div at bounding box center [810, 277] width 182 height 405
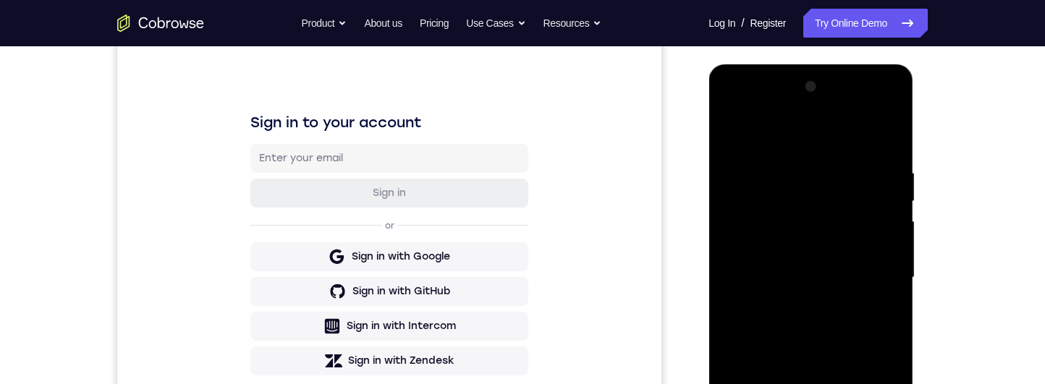
click at [790, 107] on div at bounding box center [810, 277] width 182 height 405
click at [883, 107] on div at bounding box center [810, 277] width 182 height 405
drag, startPoint x: 873, startPoint y: 326, endPoint x: 1624, endPoint y: 368, distance: 752.2
click at [873, 107] on div at bounding box center [810, 277] width 182 height 405
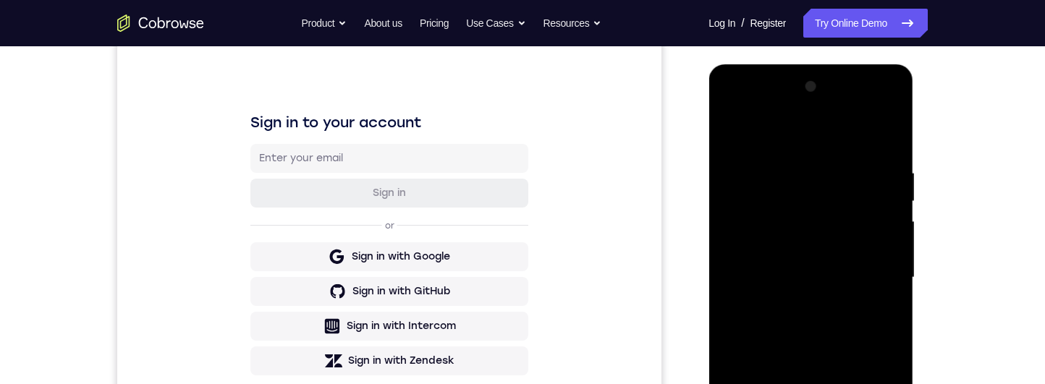
drag, startPoint x: 765, startPoint y: 139, endPoint x: 911, endPoint y: 319, distance: 232.0
click at [915, 107] on html "Online web based iOS Simulators and Android Emulators. Run iPhone, iPad, Mobile…" at bounding box center [811, 281] width 206 height 434
click at [859, 107] on div at bounding box center [810, 277] width 182 height 405
click at [888, 107] on div at bounding box center [810, 277] width 182 height 405
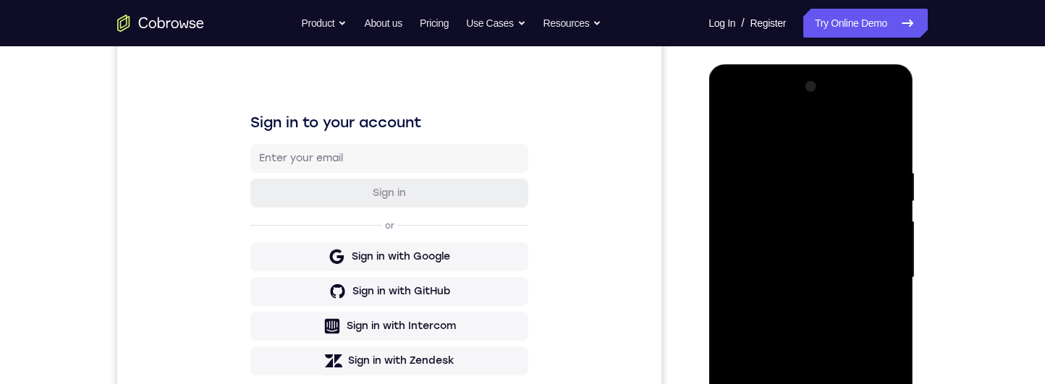
click at [888, 107] on div at bounding box center [810, 277] width 182 height 405
click at [787, 107] on div at bounding box center [810, 277] width 182 height 405
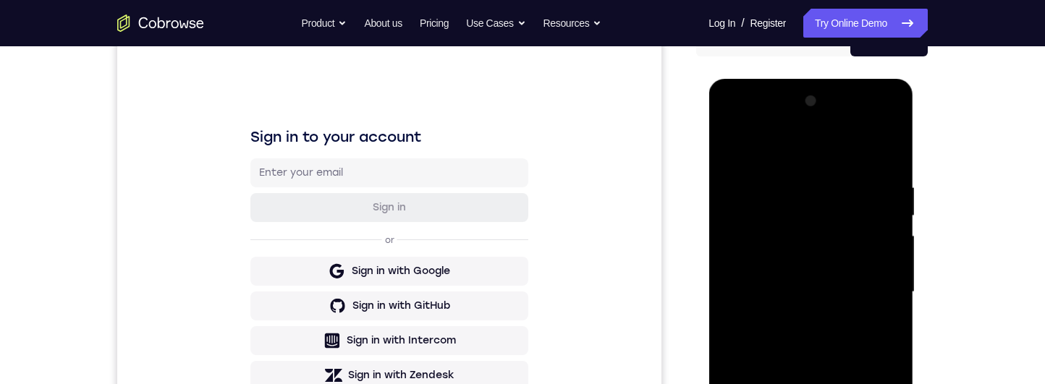
scroll to position [305, 0]
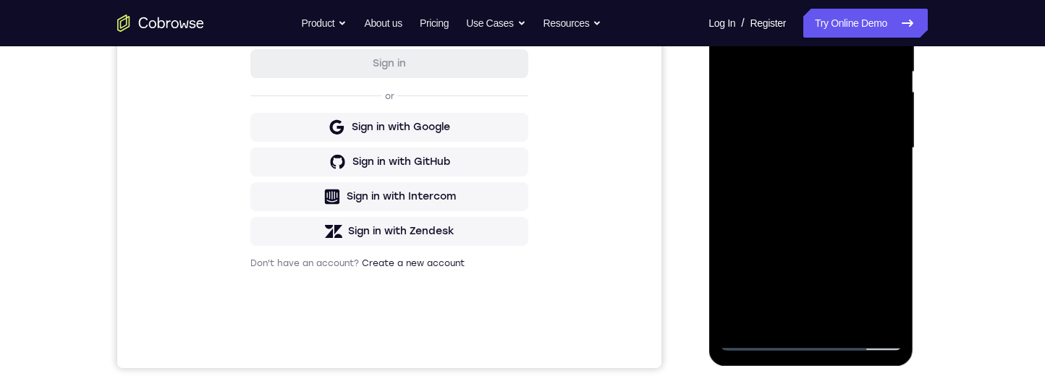
click at [876, 107] on div at bounding box center [810, 148] width 182 height 405
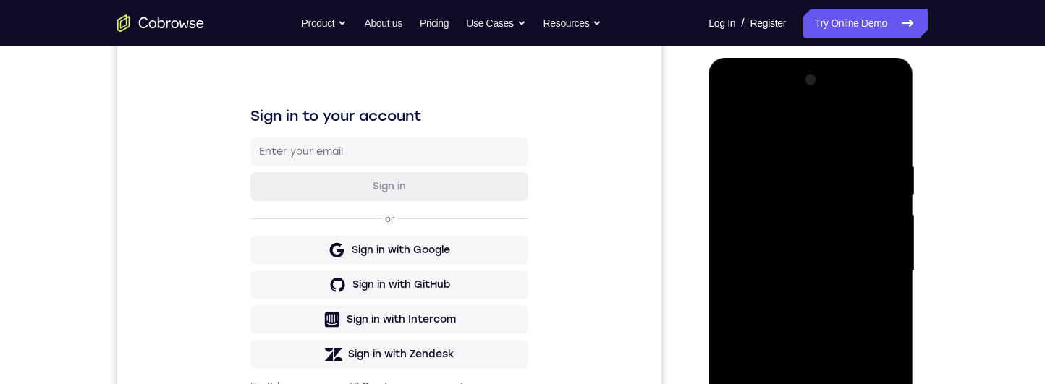
click at [896, 107] on div at bounding box center [810, 271] width 182 height 405
drag, startPoint x: 837, startPoint y: 279, endPoint x: 855, endPoint y: 81, distance: 198.3
click at [855, 75] on div at bounding box center [810, 271] width 182 height 405
drag, startPoint x: 823, startPoint y: 310, endPoint x: 847, endPoint y: 114, distance: 196.7
click at [847, 107] on div at bounding box center [810, 271] width 182 height 405
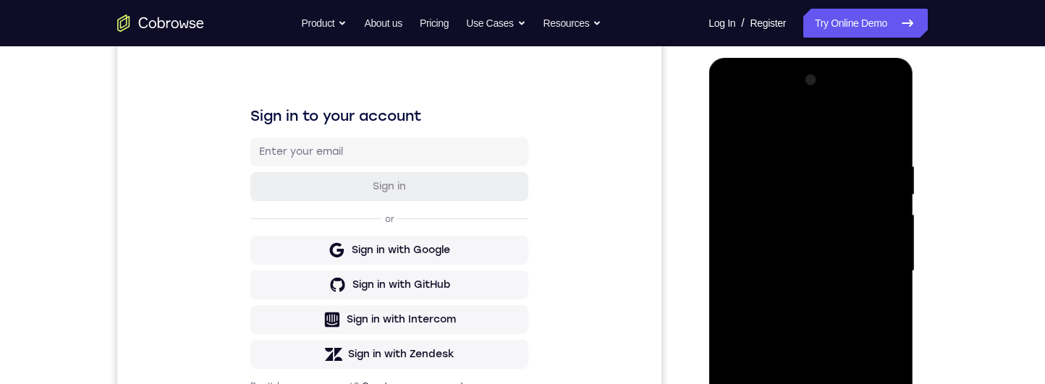
drag, startPoint x: 816, startPoint y: 260, endPoint x: 828, endPoint y: 194, distance: 66.9
click at [828, 107] on div at bounding box center [810, 271] width 182 height 405
drag, startPoint x: 815, startPoint y: 283, endPoint x: 826, endPoint y: 154, distance: 129.2
click at [826, 107] on div at bounding box center [810, 271] width 182 height 405
drag, startPoint x: 854, startPoint y: 287, endPoint x: 859, endPoint y: 214, distance: 73.2
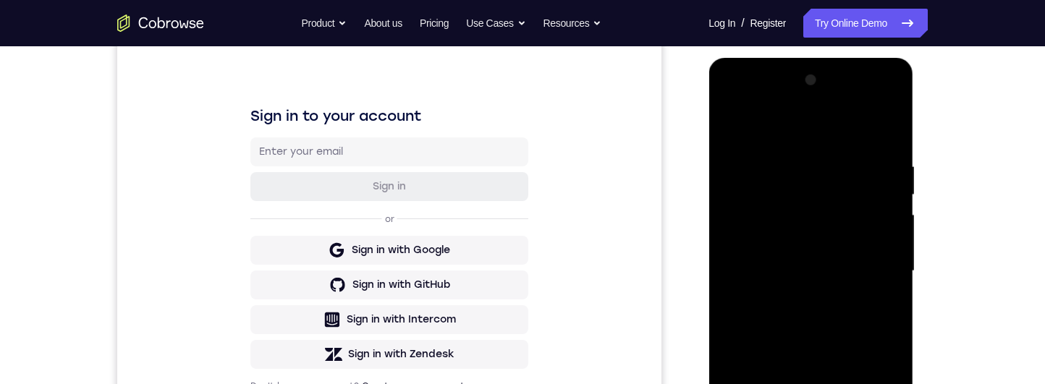
click at [860, 107] on div at bounding box center [810, 271] width 182 height 405
drag, startPoint x: 831, startPoint y: 348, endPoint x: 862, endPoint y: 182, distance: 169.3
click at [862, 107] on div at bounding box center [810, 271] width 182 height 405
drag, startPoint x: 842, startPoint y: 292, endPoint x: 855, endPoint y: 135, distance: 157.5
click at [855, 107] on div at bounding box center [810, 271] width 182 height 405
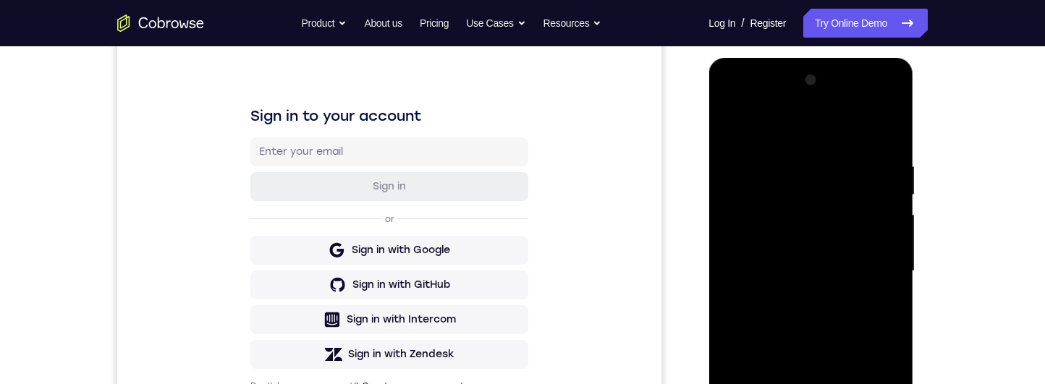
click at [888, 107] on div at bounding box center [810, 271] width 182 height 405
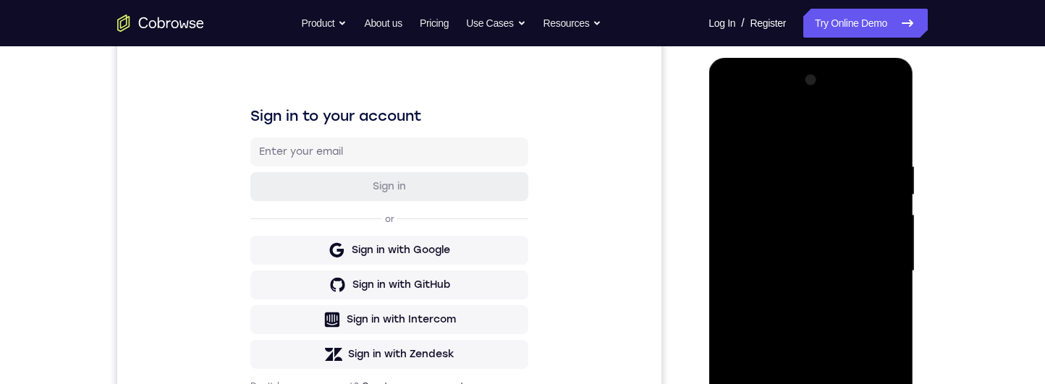
click at [888, 107] on div at bounding box center [810, 271] width 182 height 405
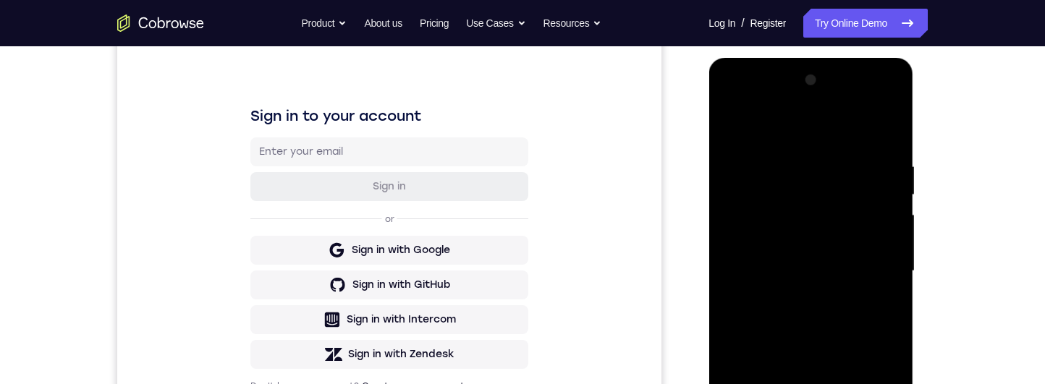
click at [888, 107] on div at bounding box center [810, 271] width 182 height 405
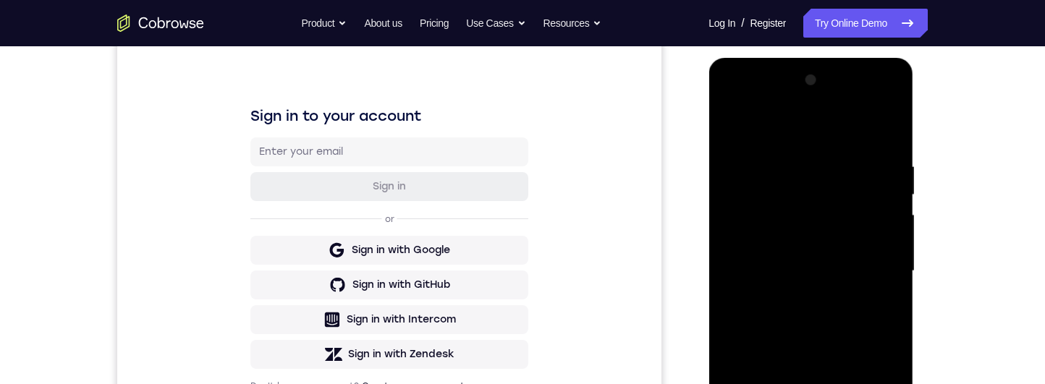
click at [888, 107] on div at bounding box center [810, 271] width 182 height 405
drag, startPoint x: 848, startPoint y: 284, endPoint x: 862, endPoint y: 127, distance: 156.9
click at [862, 107] on div at bounding box center [810, 271] width 182 height 405
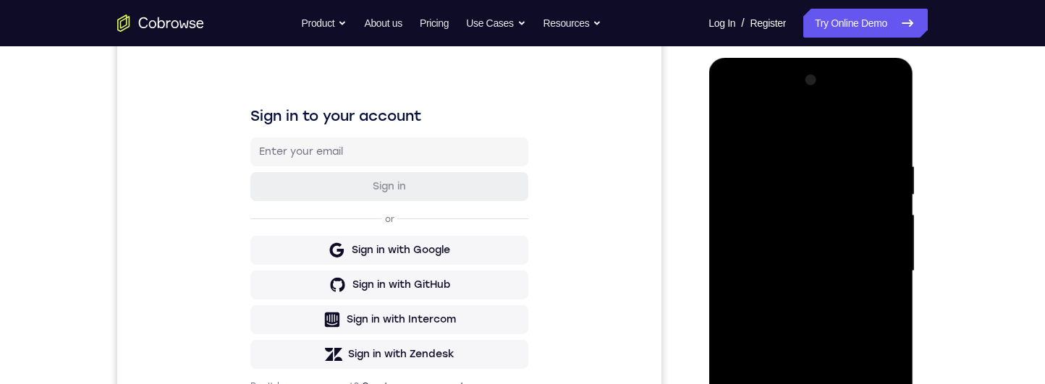
drag, startPoint x: 845, startPoint y: 289, endPoint x: 854, endPoint y: 223, distance: 67.2
click at [854, 107] on div at bounding box center [810, 271] width 182 height 405
drag, startPoint x: 857, startPoint y: 328, endPoint x: 868, endPoint y: 215, distance: 114.1
click at [868, 107] on div at bounding box center [810, 271] width 182 height 405
click at [734, 107] on div at bounding box center [810, 271] width 182 height 405
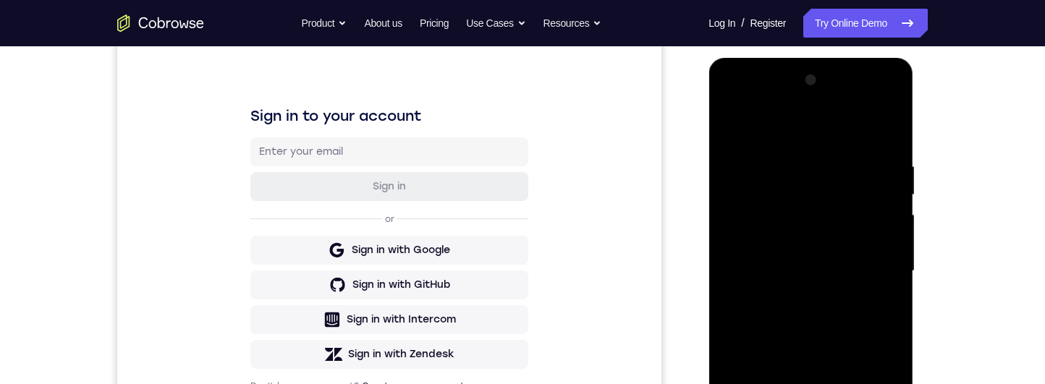
drag, startPoint x: 849, startPoint y: 294, endPoint x: 865, endPoint y: 61, distance: 233.5
click at [868, 58] on html "Online web based iOS Simulators and Android Emulators. Run iPhone, iPad, Mobile…" at bounding box center [811, 275] width 206 height 434
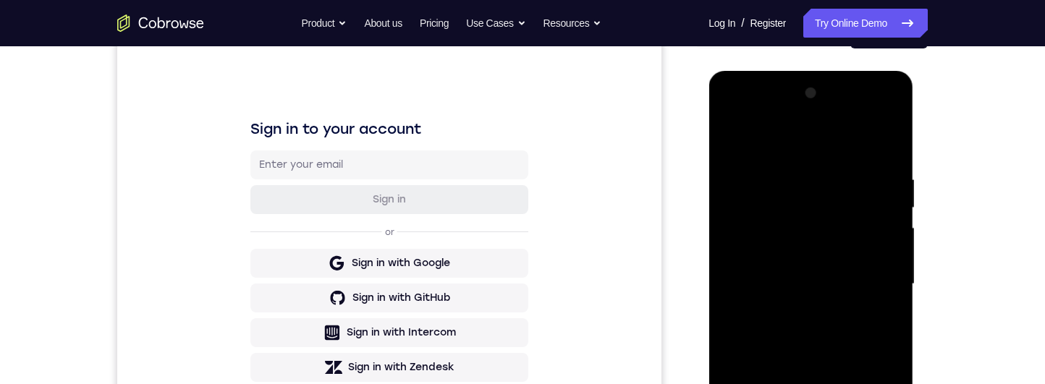
drag, startPoint x: 868, startPoint y: 210, endPoint x: 890, endPoint y: 311, distance: 103.7
click at [867, 107] on div at bounding box center [810, 284] width 182 height 405
click at [820, 107] on div at bounding box center [810, 284] width 182 height 405
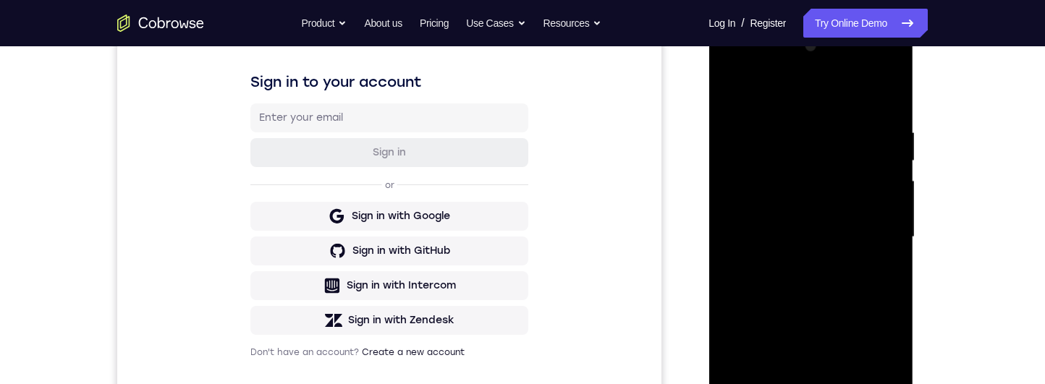
click at [708, 107] on html "Online web based iOS Simulators and Android Emulators. Run iPhone, iPad, Mobile…" at bounding box center [811, 241] width 206 height 434
drag, startPoint x: 849, startPoint y: 324, endPoint x: 857, endPoint y: 87, distance: 237.4
click at [854, 78] on div at bounding box center [810, 237] width 182 height 405
drag, startPoint x: 827, startPoint y: 323, endPoint x: 829, endPoint y: 272, distance: 51.4
click at [829, 107] on div at bounding box center [810, 237] width 182 height 405
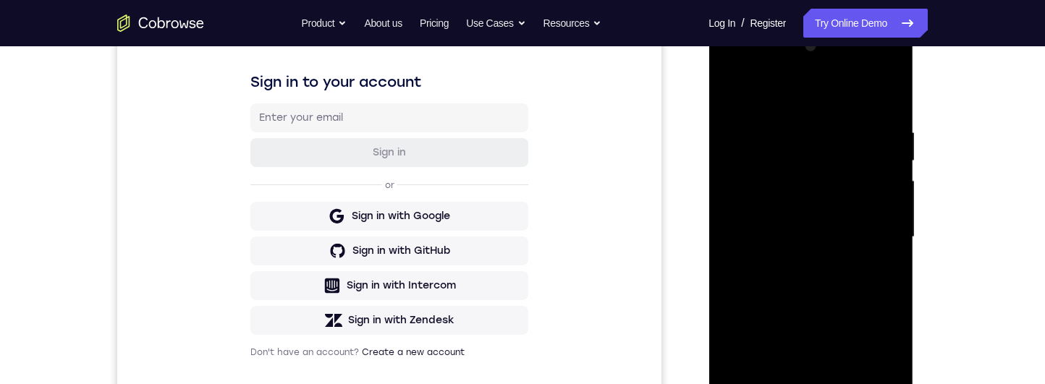
click at [829, 107] on div at bounding box center [810, 237] width 182 height 405
click at [888, 107] on div at bounding box center [810, 237] width 182 height 405
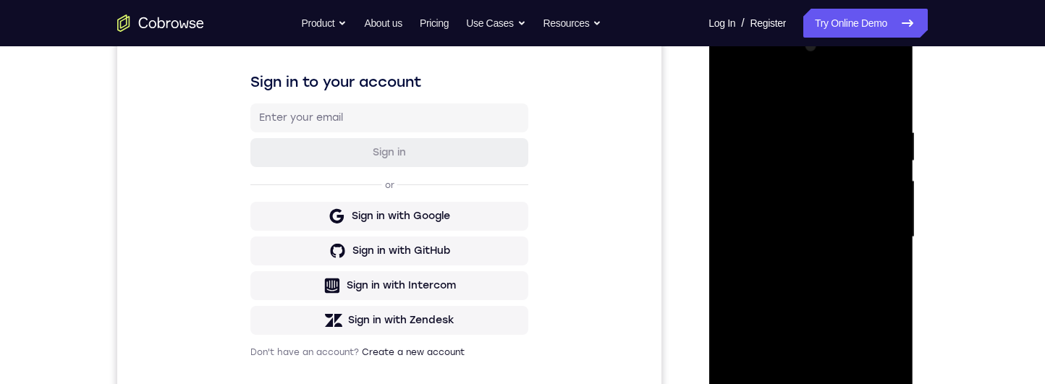
click at [888, 107] on div at bounding box center [810, 237] width 182 height 405
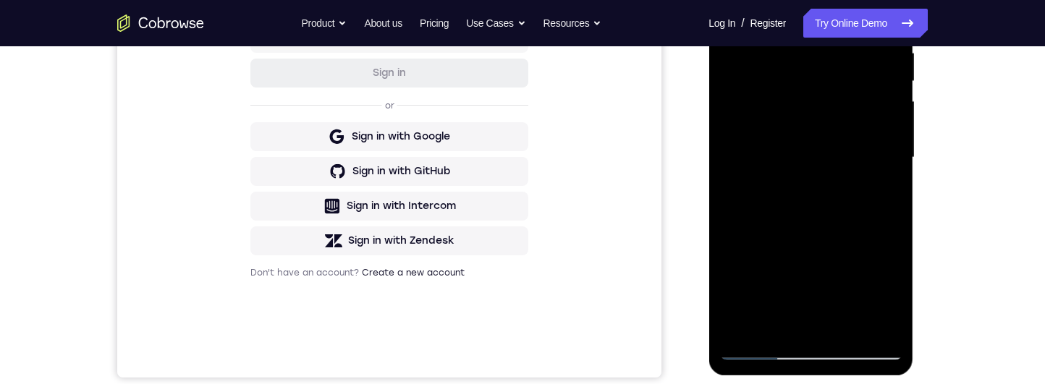
scroll to position [294, 0]
click at [852, 107] on div at bounding box center [810, 158] width 182 height 405
click at [826, 107] on div at bounding box center [810, 158] width 182 height 405
click at [807, 107] on div at bounding box center [810, 158] width 182 height 405
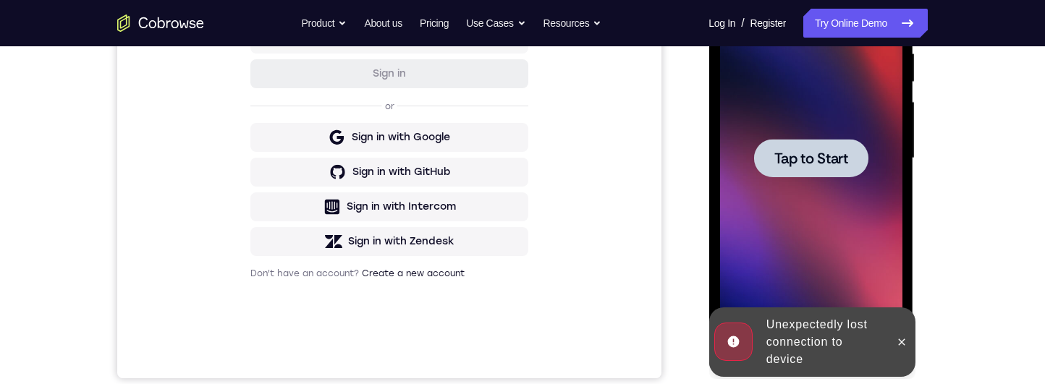
scroll to position [263, 0]
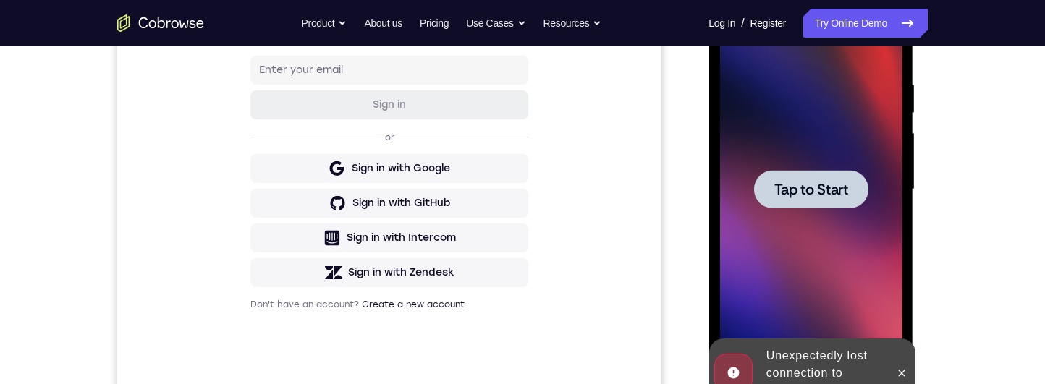
click at [781, 107] on div at bounding box center [810, 189] width 182 height 405
